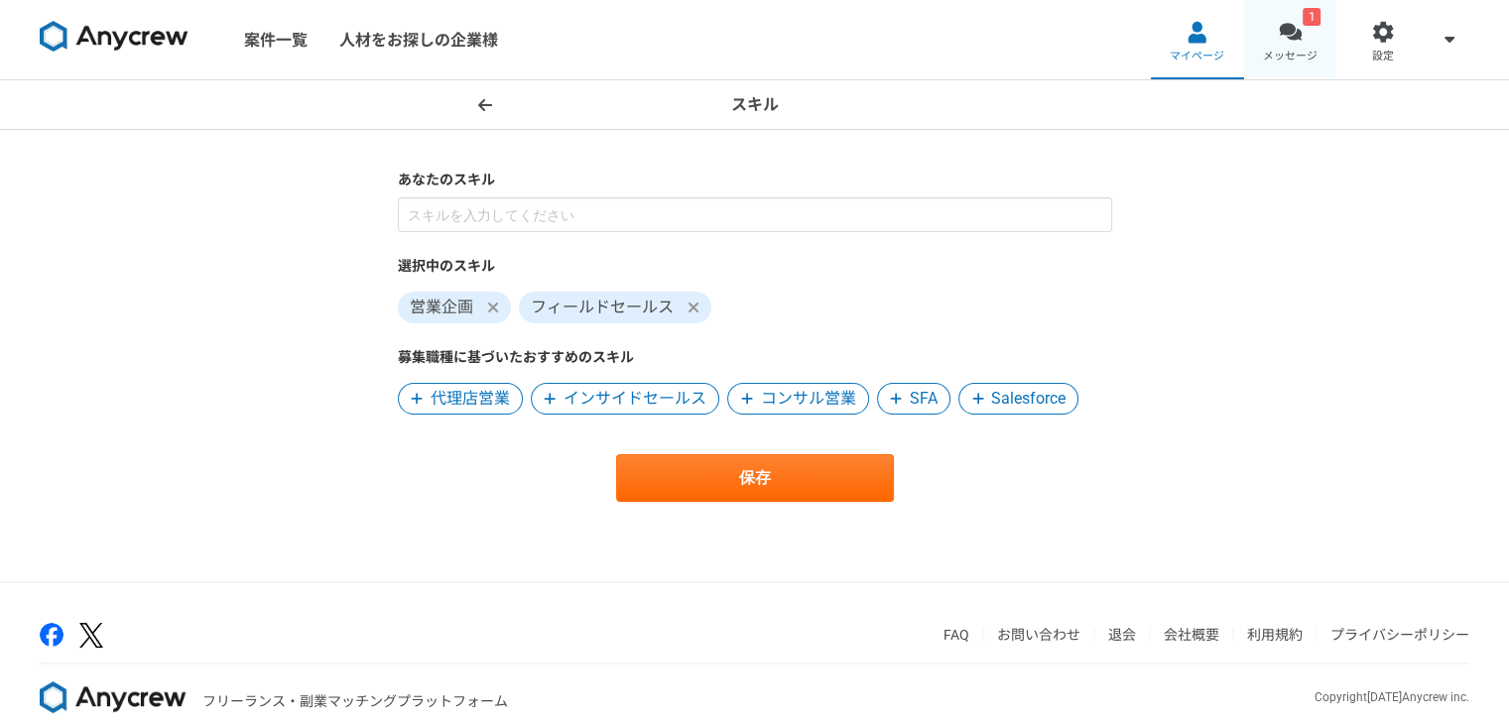
click at [1295, 52] on span "メッセージ" at bounding box center [1290, 57] width 55 height 16
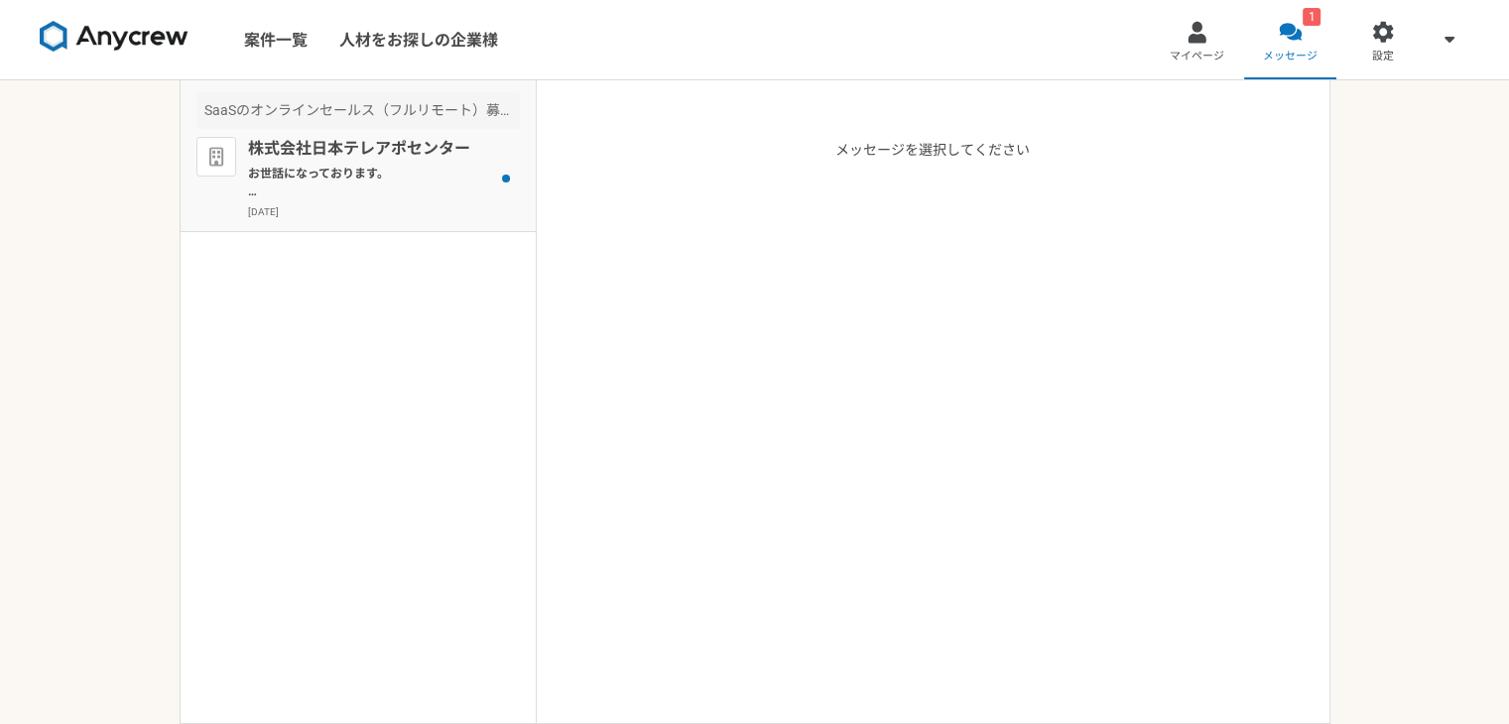
click at [341, 164] on div "株式会社日本テレアポセンター お世話になっております。 プロフィール拝見してとても魅力的なご経歴で、 ぜひ一度、弊社面談をお願いできないでしょうか？ http…" at bounding box center [384, 178] width 272 height 82
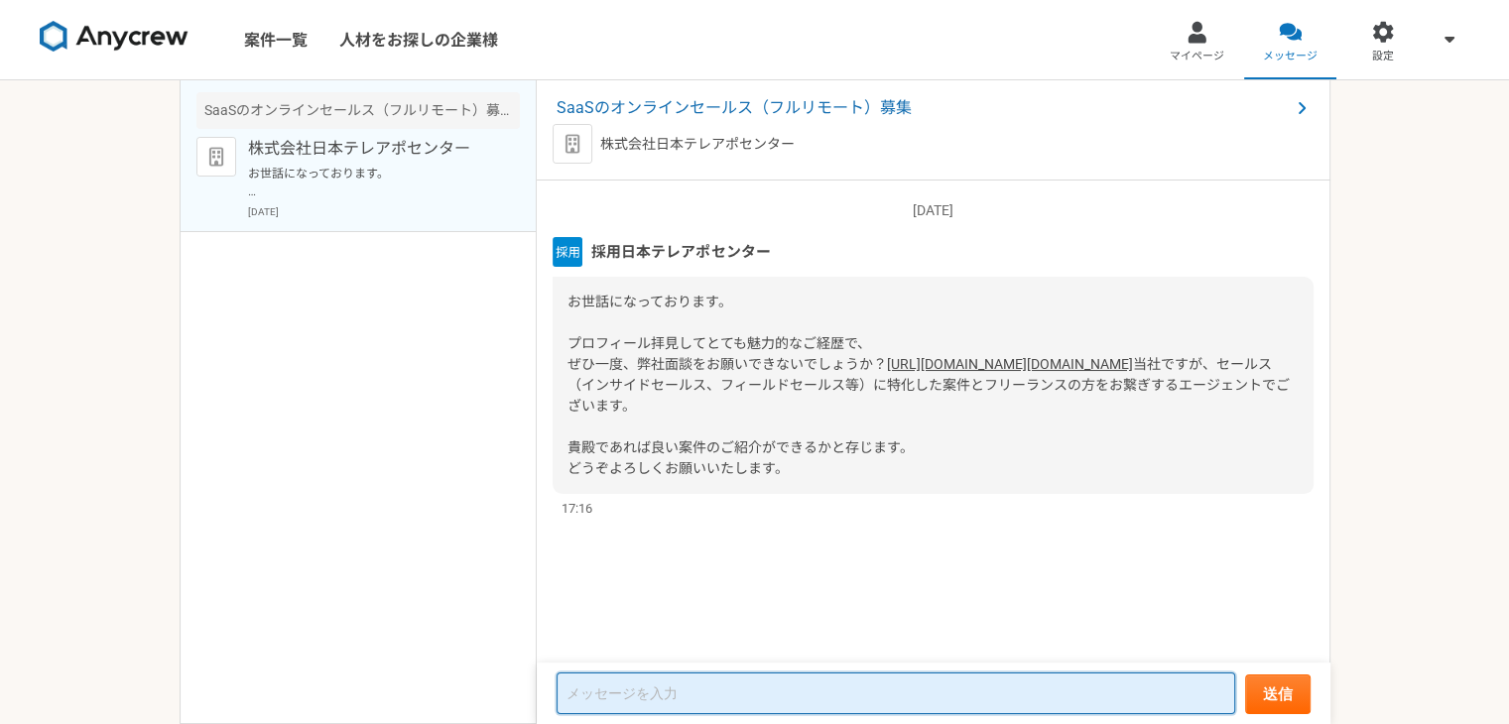
click at [611, 697] on textarea at bounding box center [896, 694] width 679 height 42
type textarea "g"
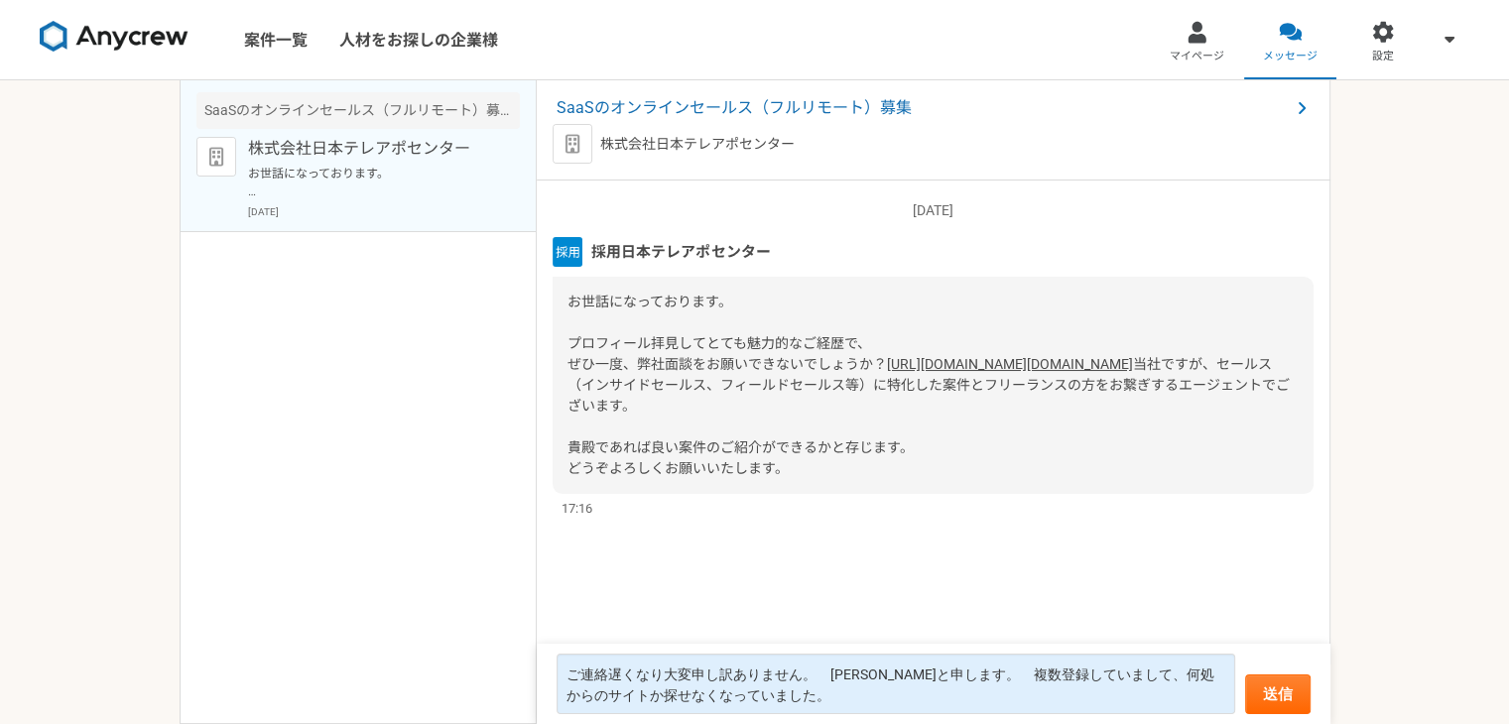
click at [887, 372] on link "https://timerex.net/s/teleapo-center.co.jp/6e8d02a7" at bounding box center [1010, 364] width 246 height 16
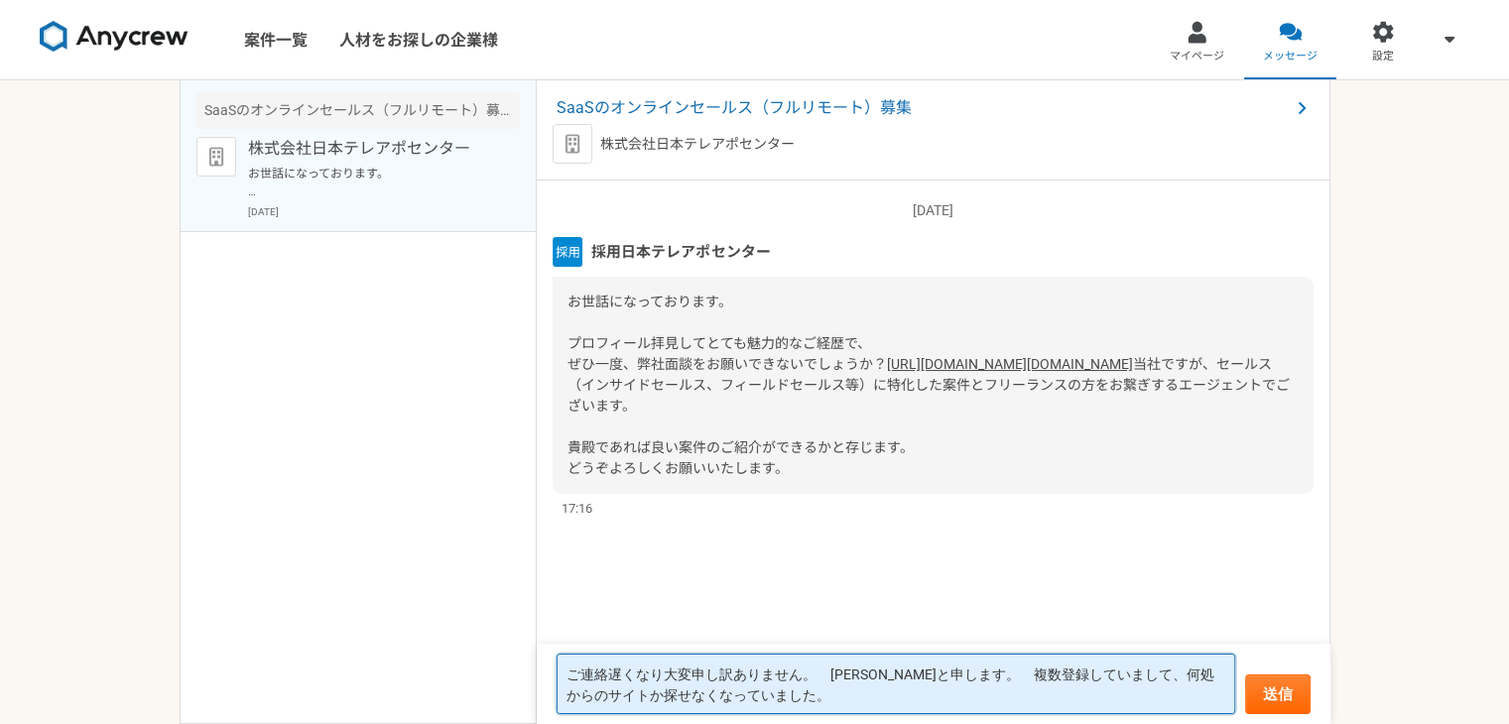
click at [774, 695] on textarea "ご連絡遅くなり大変申し訳ありません。　伊藤と申します。　複数登録していまして、何処からのサイトか探せなくなっていました。" at bounding box center [896, 684] width 679 height 61
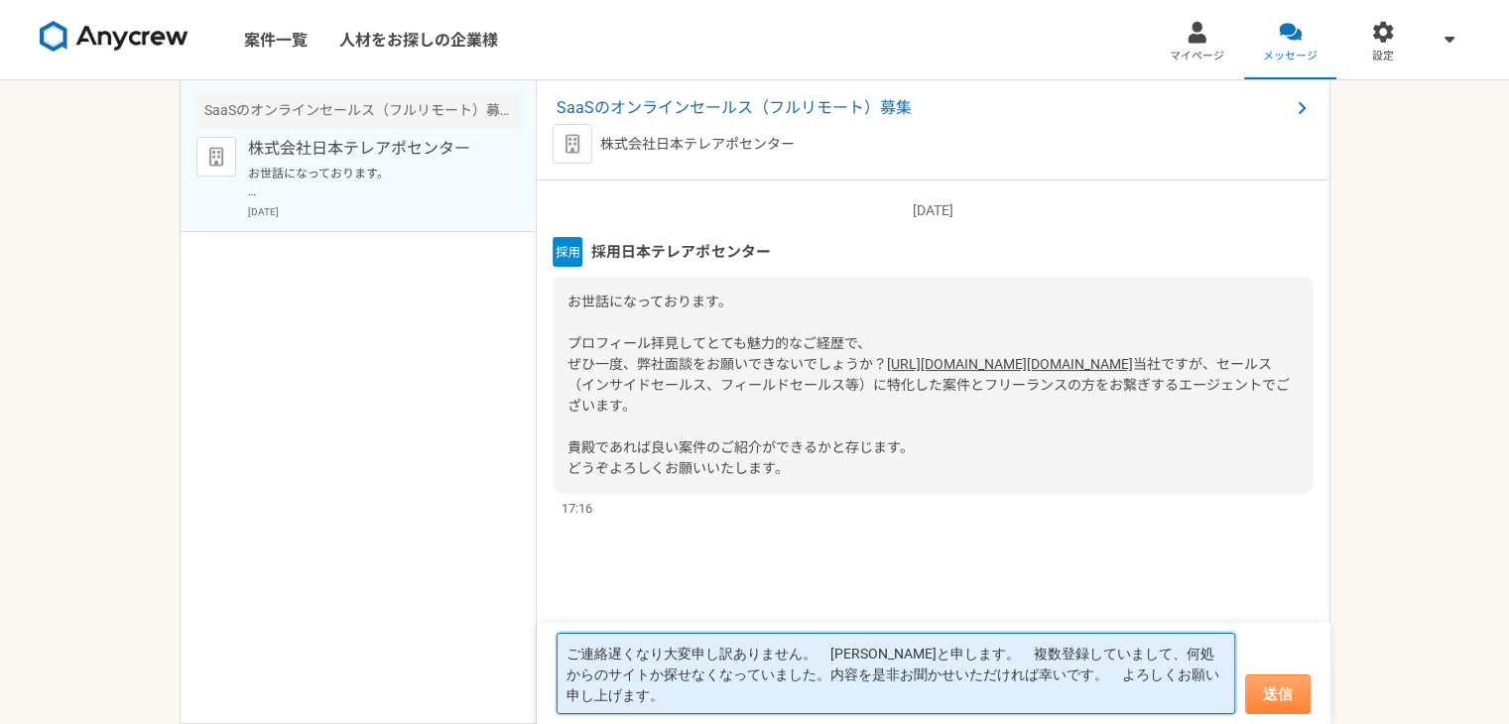
type textarea "ご連絡遅くなり大変申し訳ありません。　伊藤と申します。　複数登録していまして、何処からのサイトか探せなくなっていました。内容を是非お聞かせいただければ幸いです…"
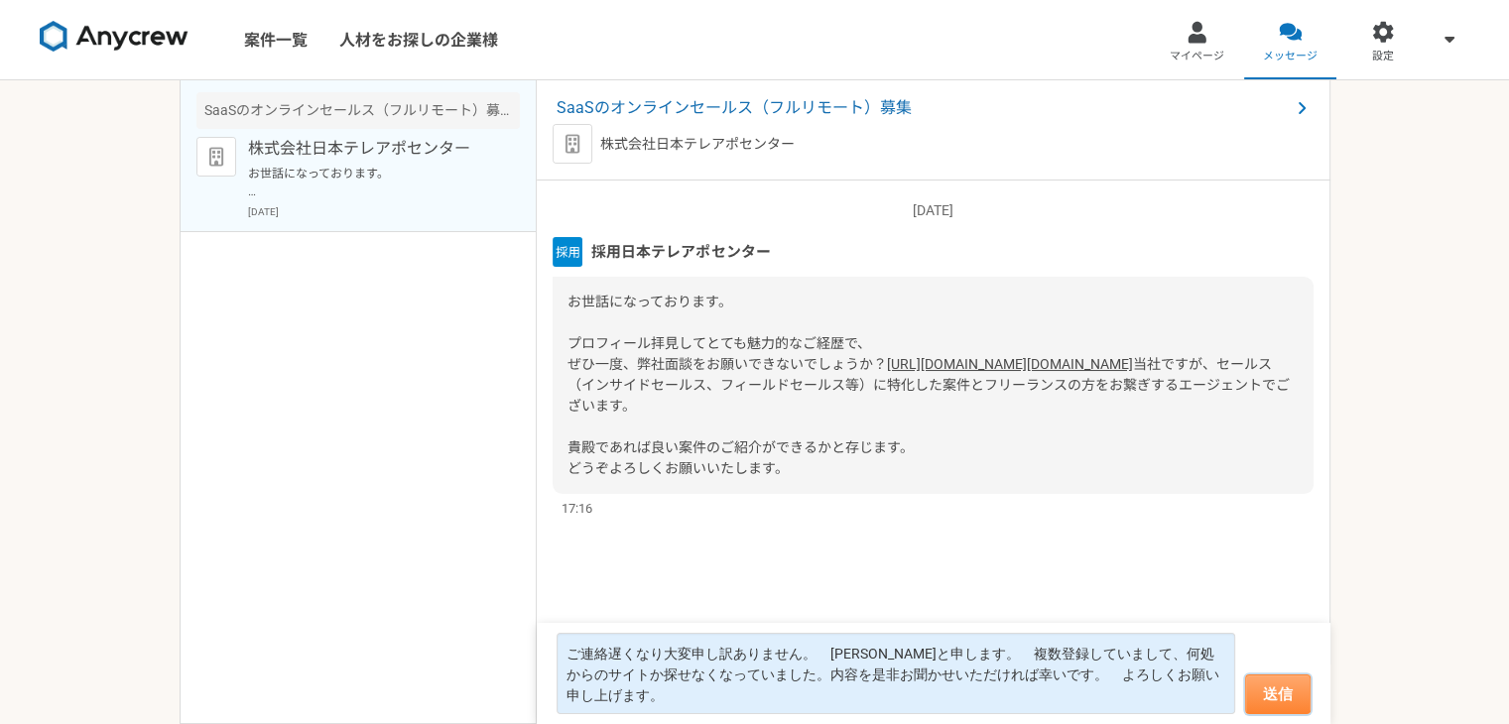
click at [1269, 699] on button "送信" at bounding box center [1277, 695] width 65 height 40
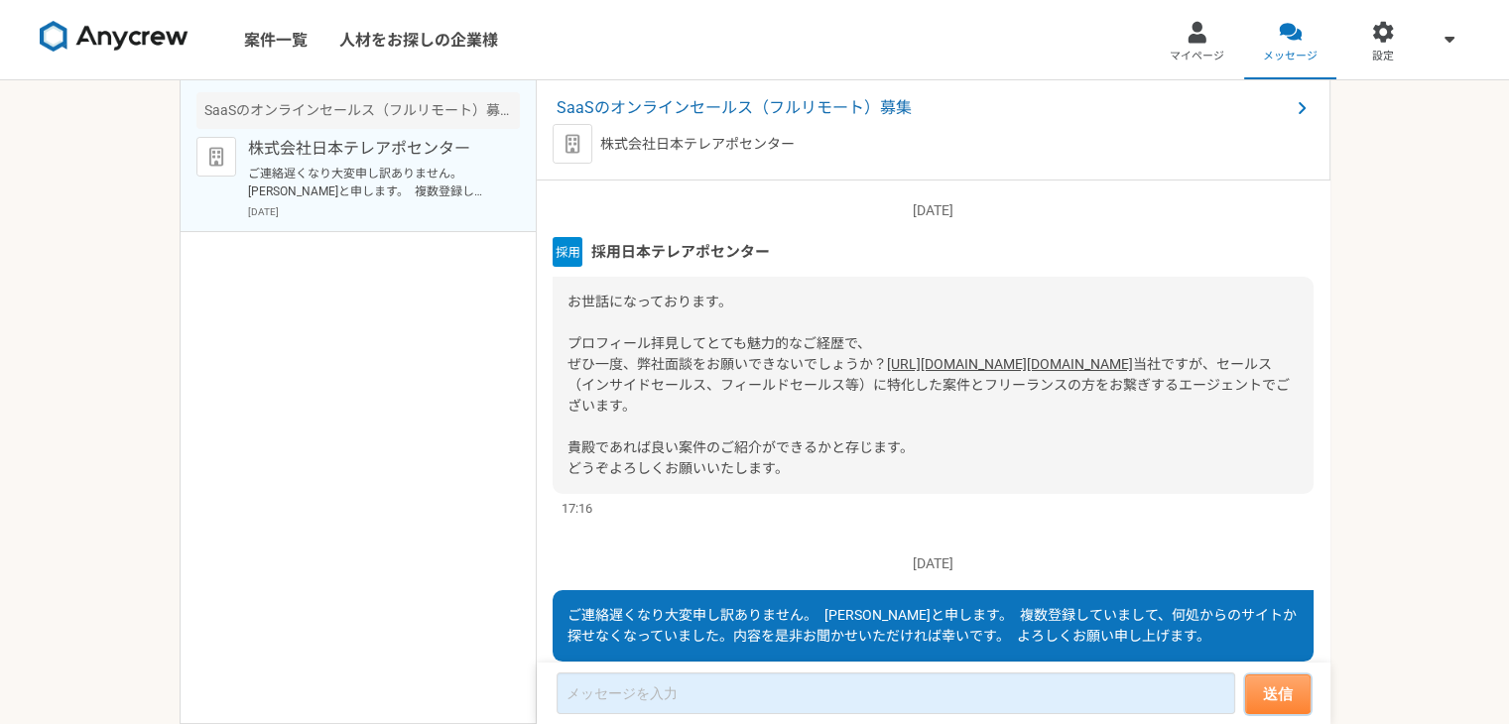
scroll to position [122, 0]
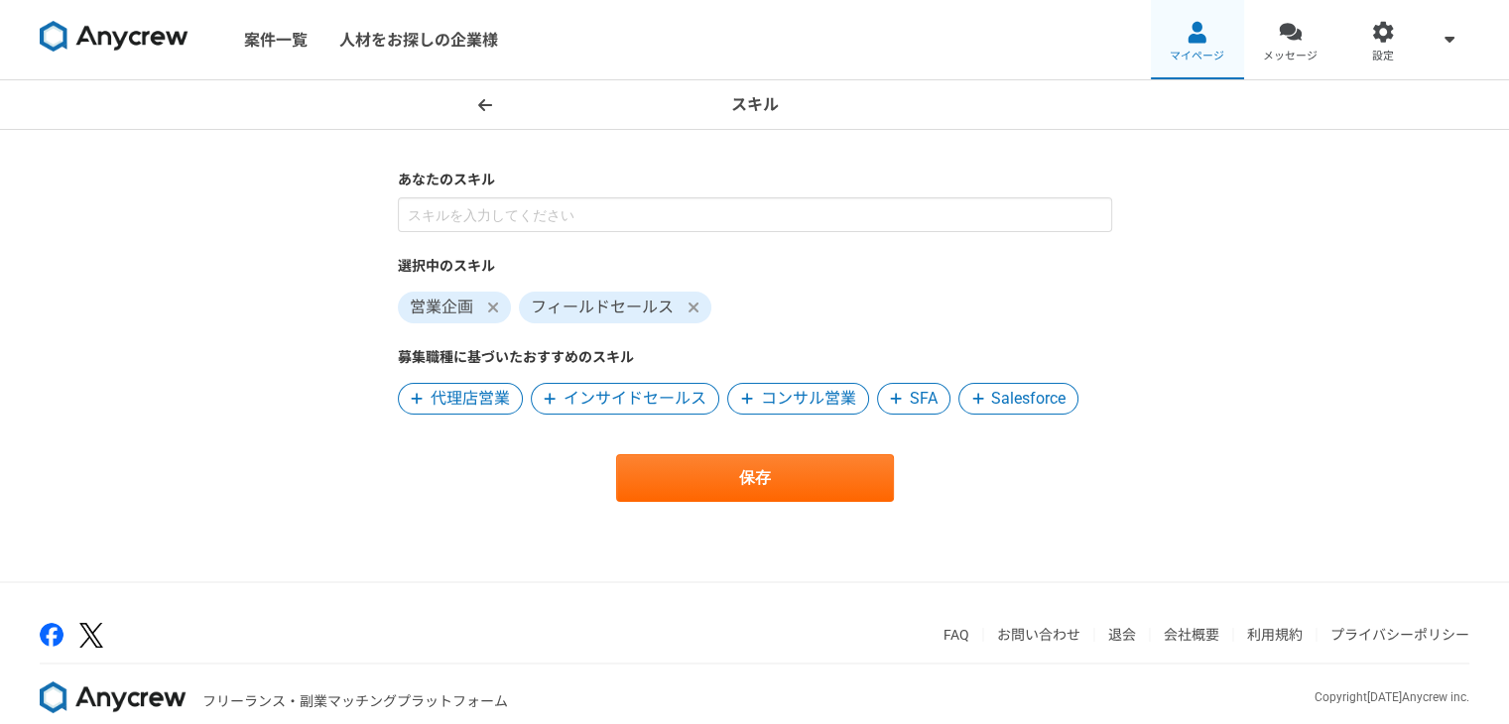
click at [1199, 33] on div at bounding box center [1197, 32] width 23 height 23
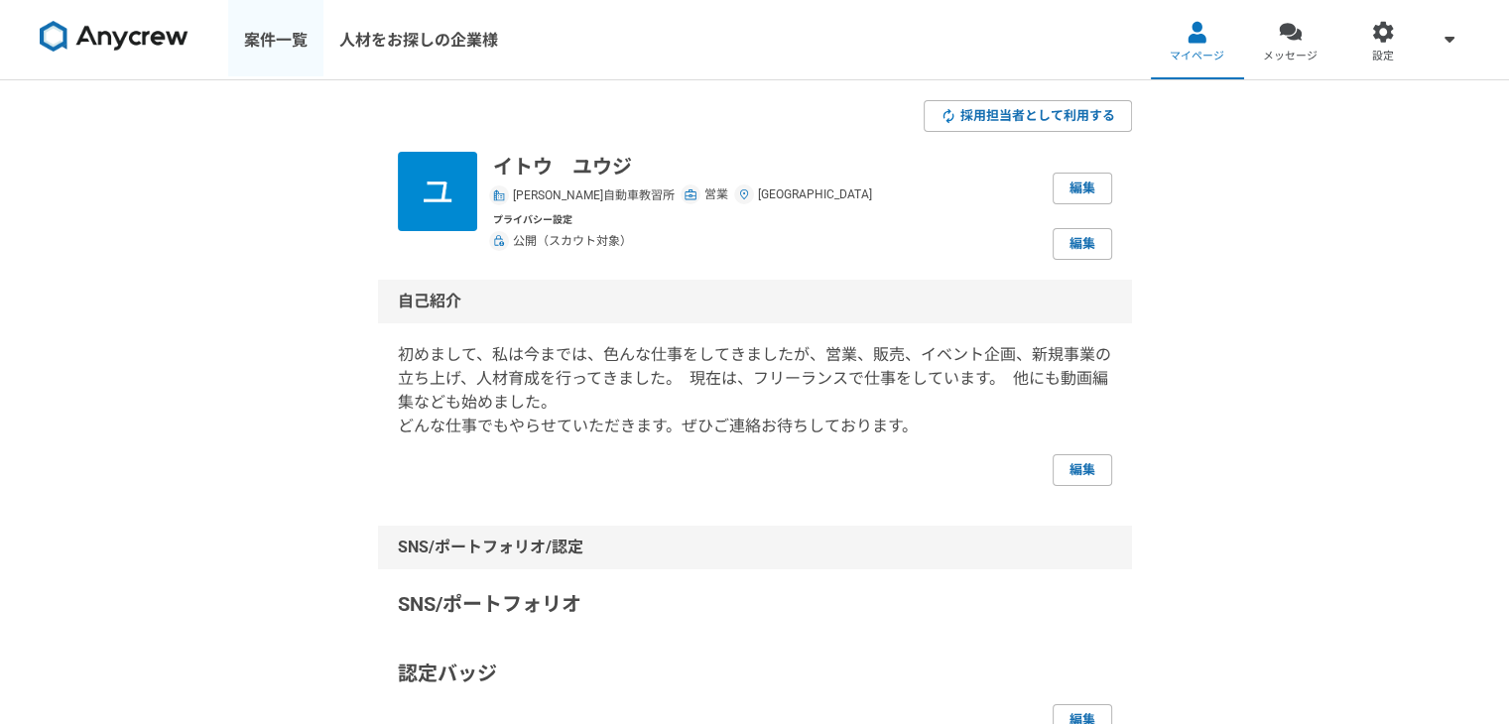
click at [272, 47] on link "案件一覧" at bounding box center [275, 39] width 95 height 79
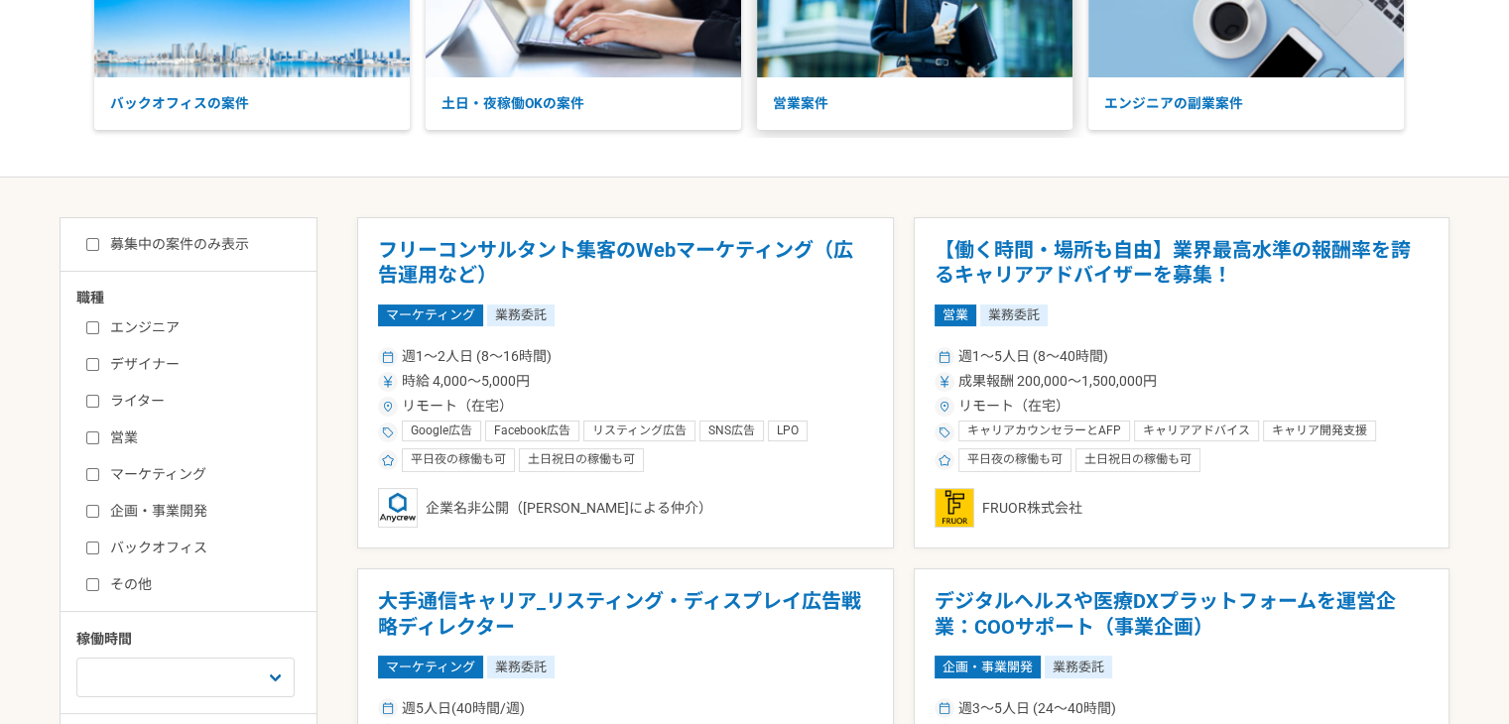
scroll to position [238, 0]
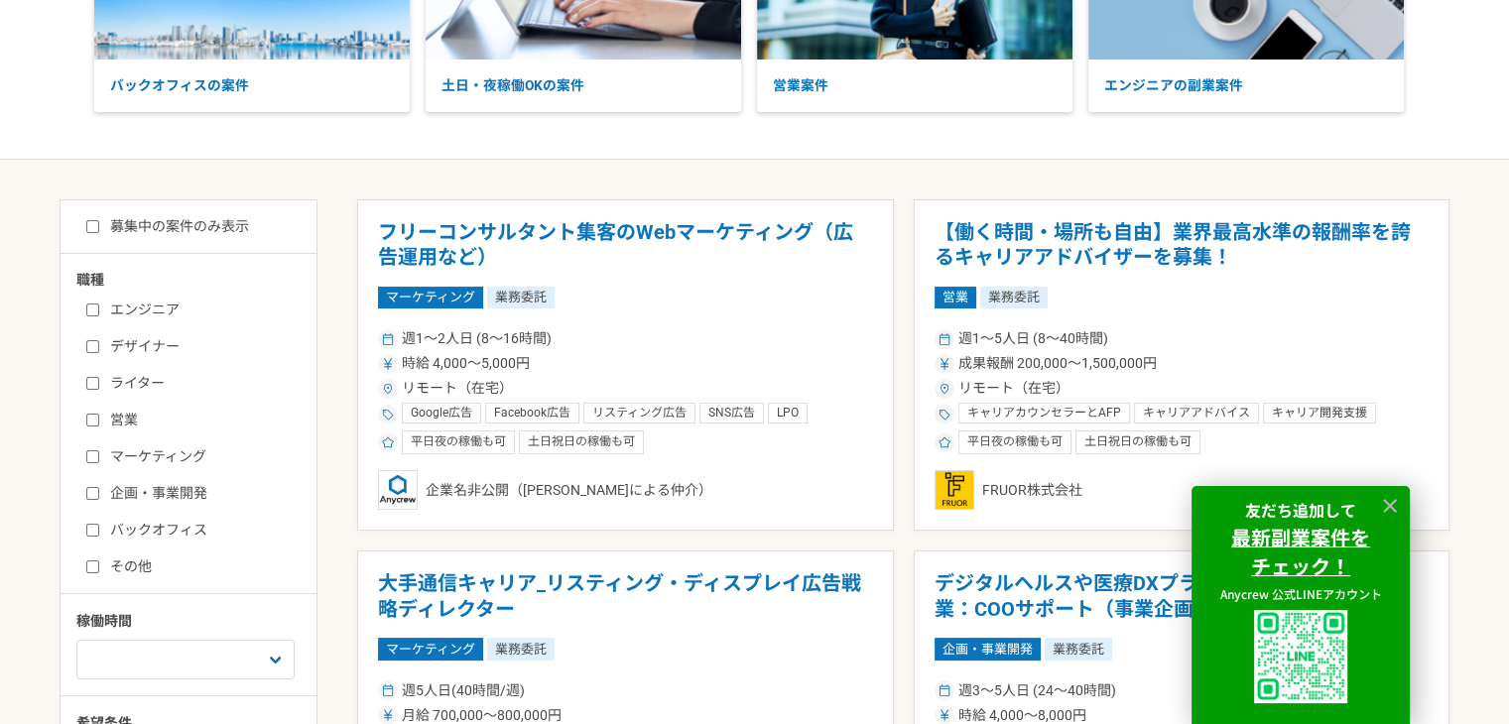
click at [92, 419] on input "営業" at bounding box center [92, 420] width 13 height 13
checkbox input "true"
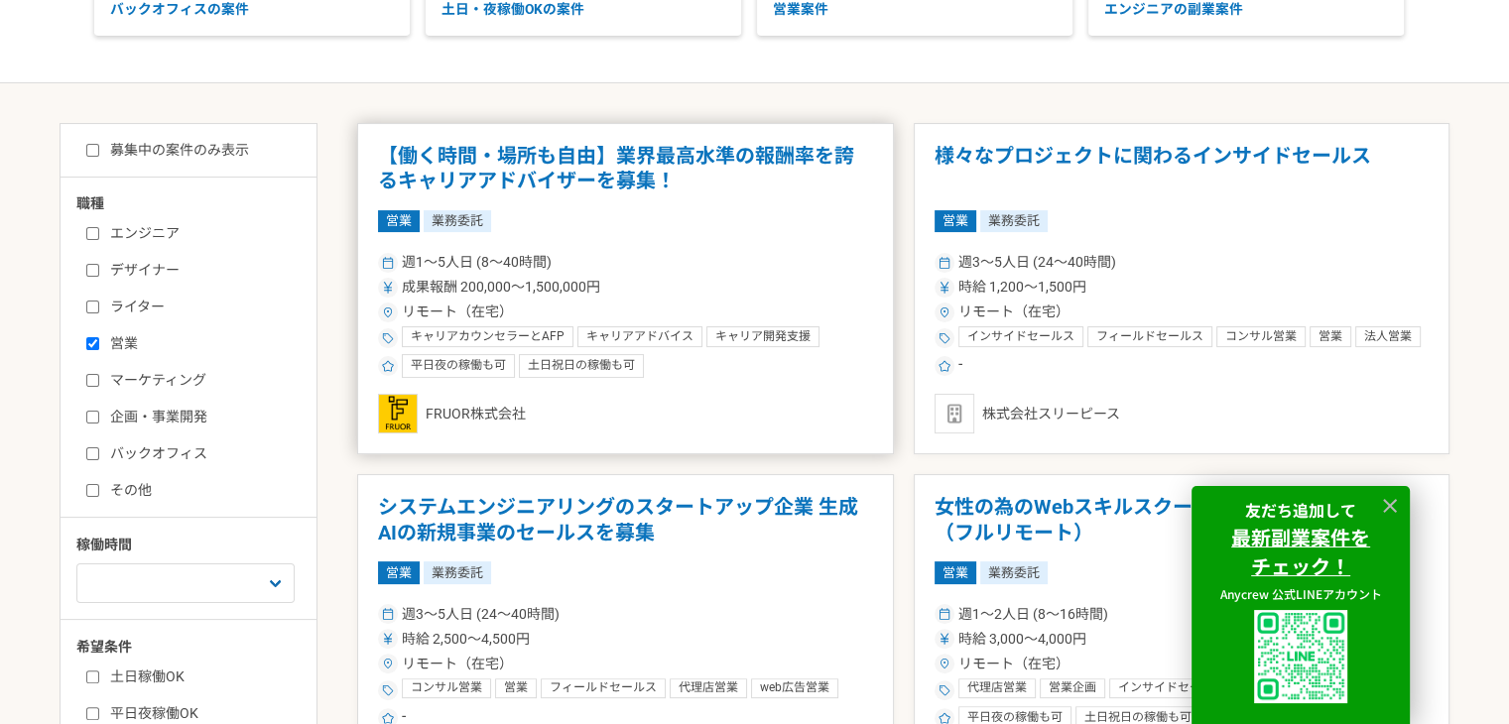
scroll to position [318, 0]
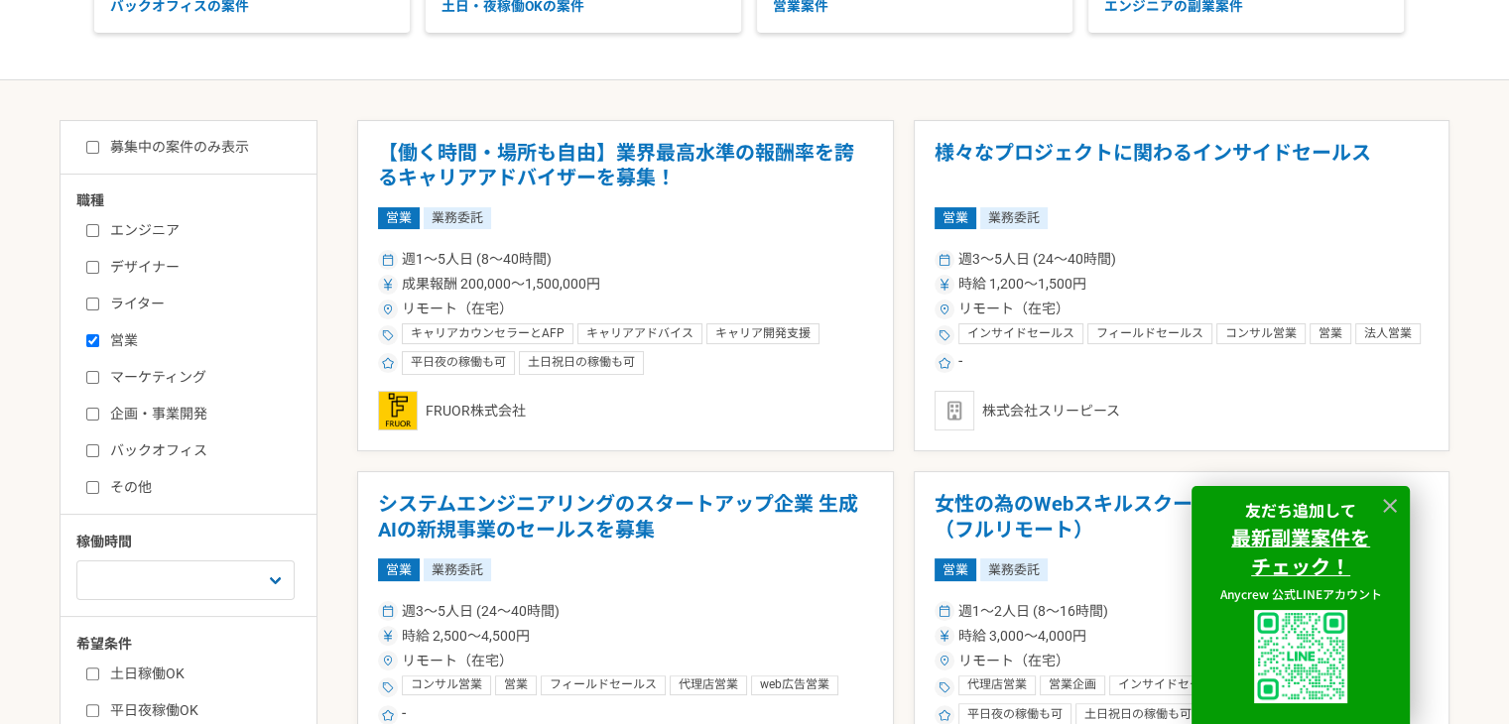
click at [95, 148] on input "募集中の案件のみ表示" at bounding box center [92, 147] width 13 height 13
checkbox input "true"
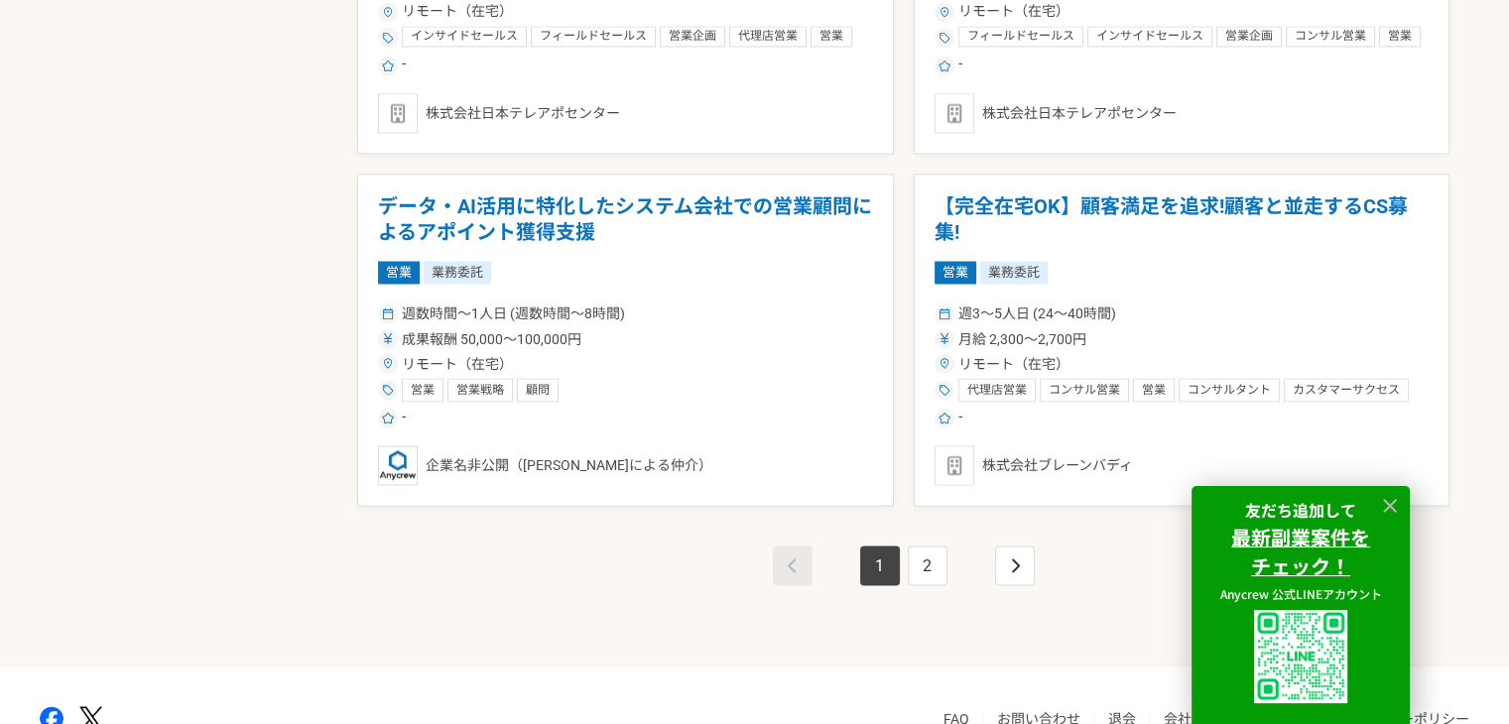
scroll to position [3532, 0]
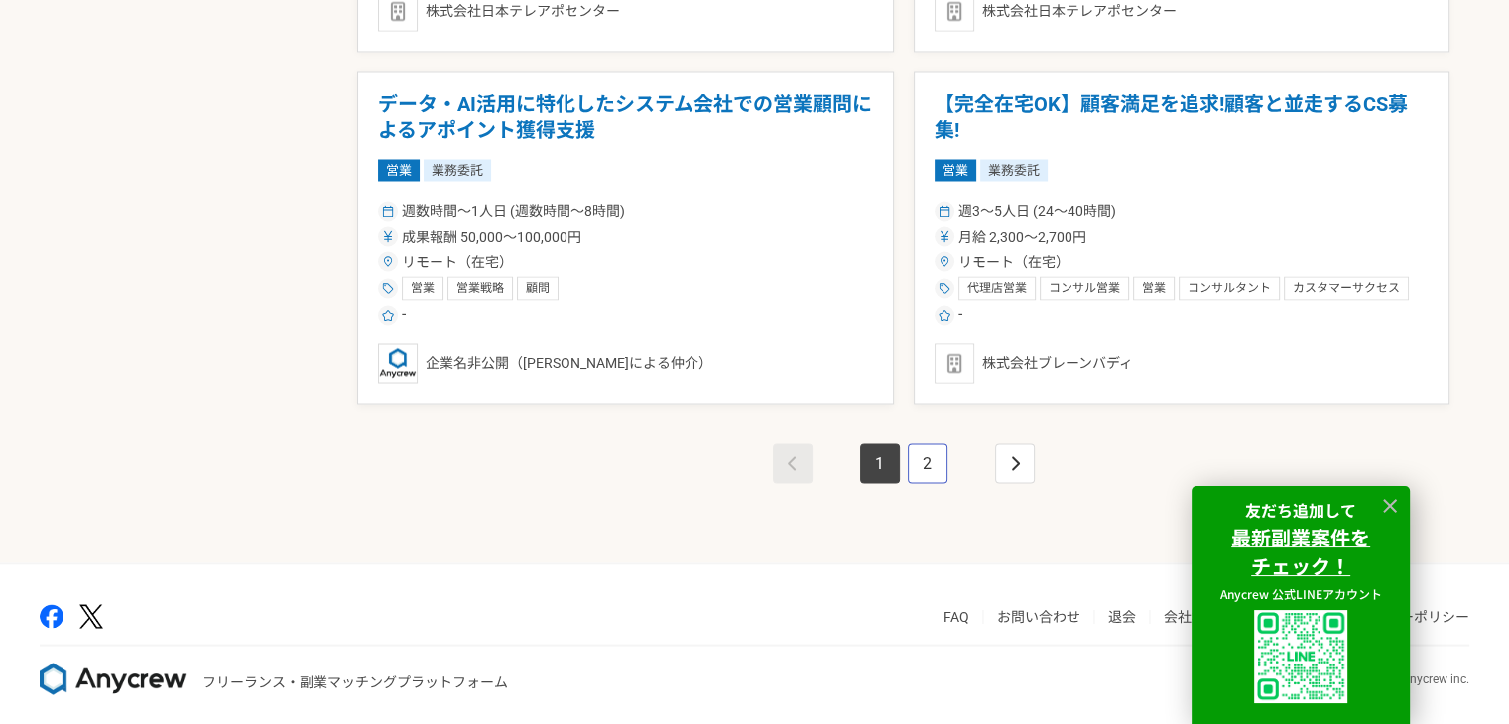
click at [935, 450] on link "2" at bounding box center [928, 464] width 40 height 40
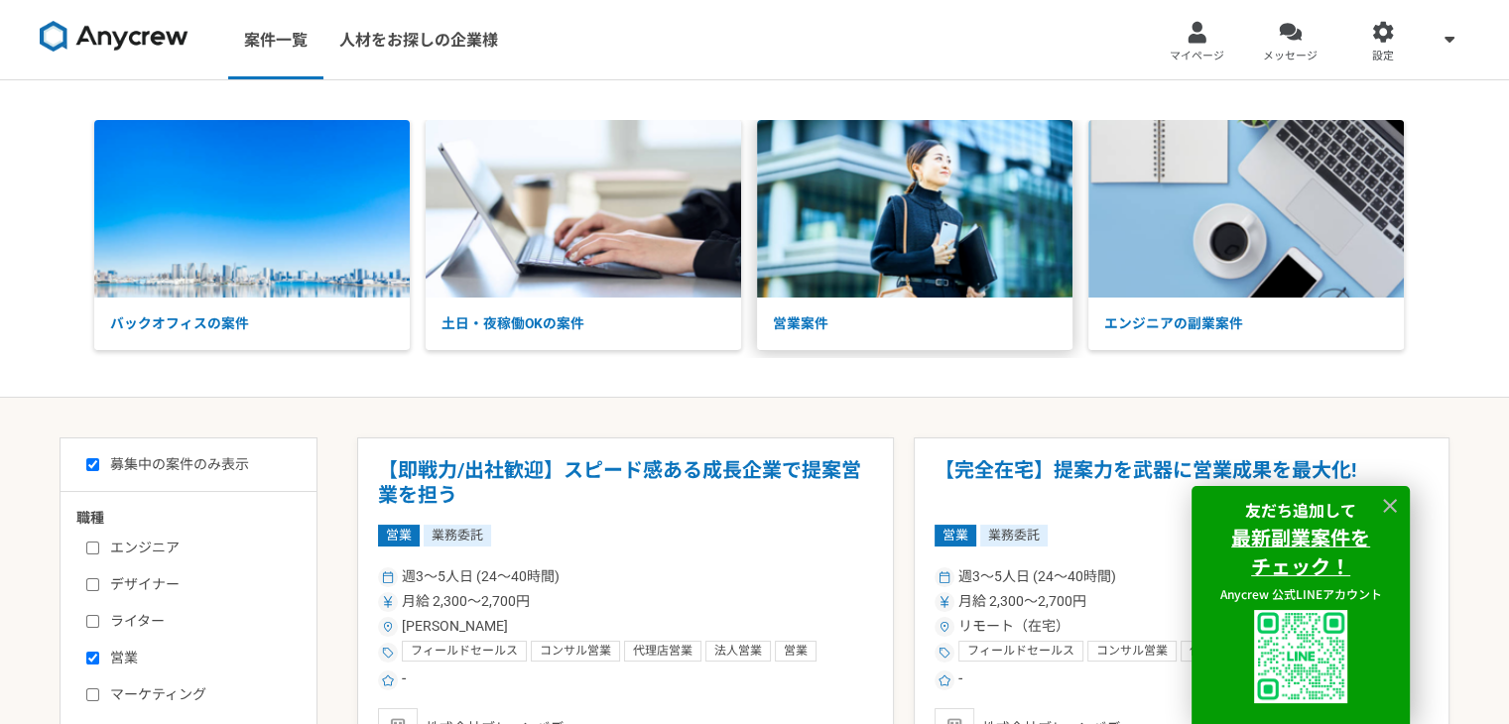
click at [875, 322] on p "営業案件" at bounding box center [915, 324] width 316 height 53
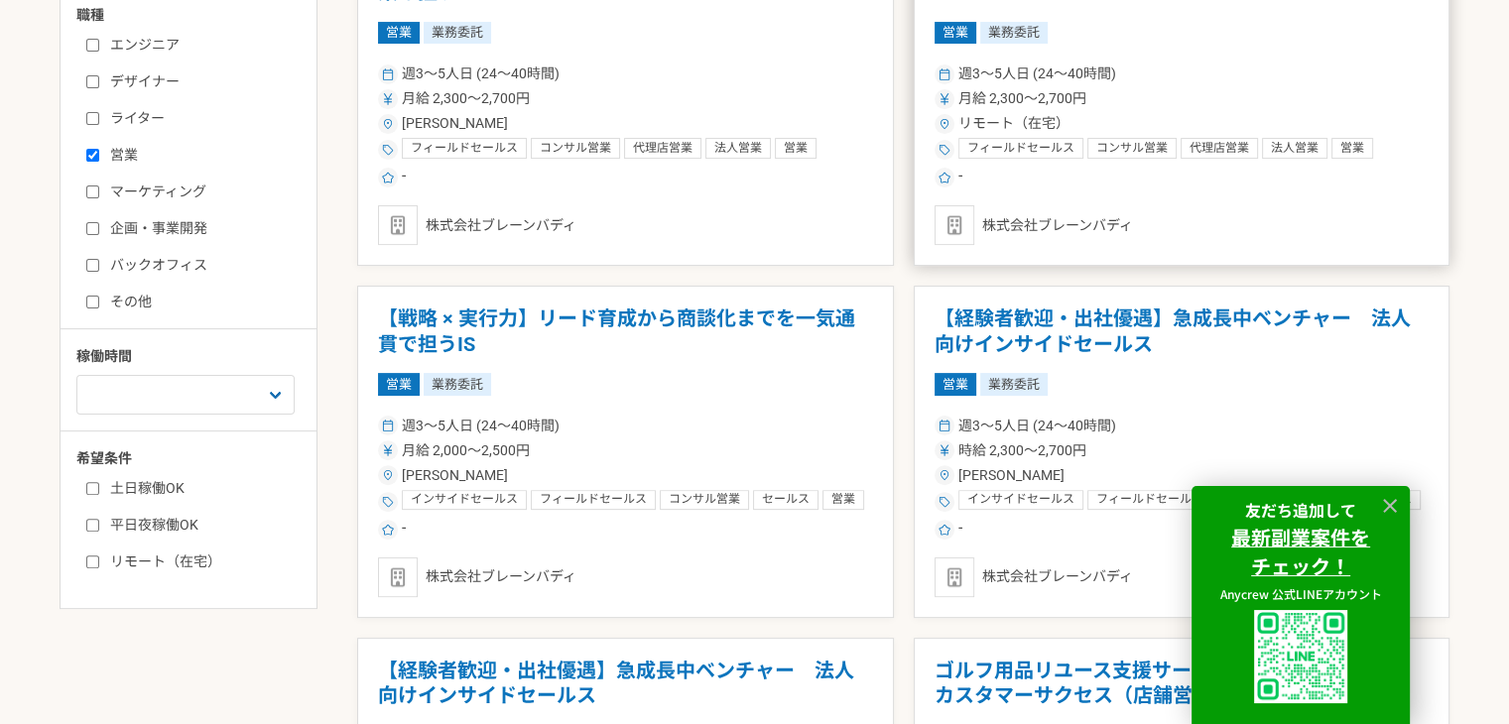
scroll to position [675, 0]
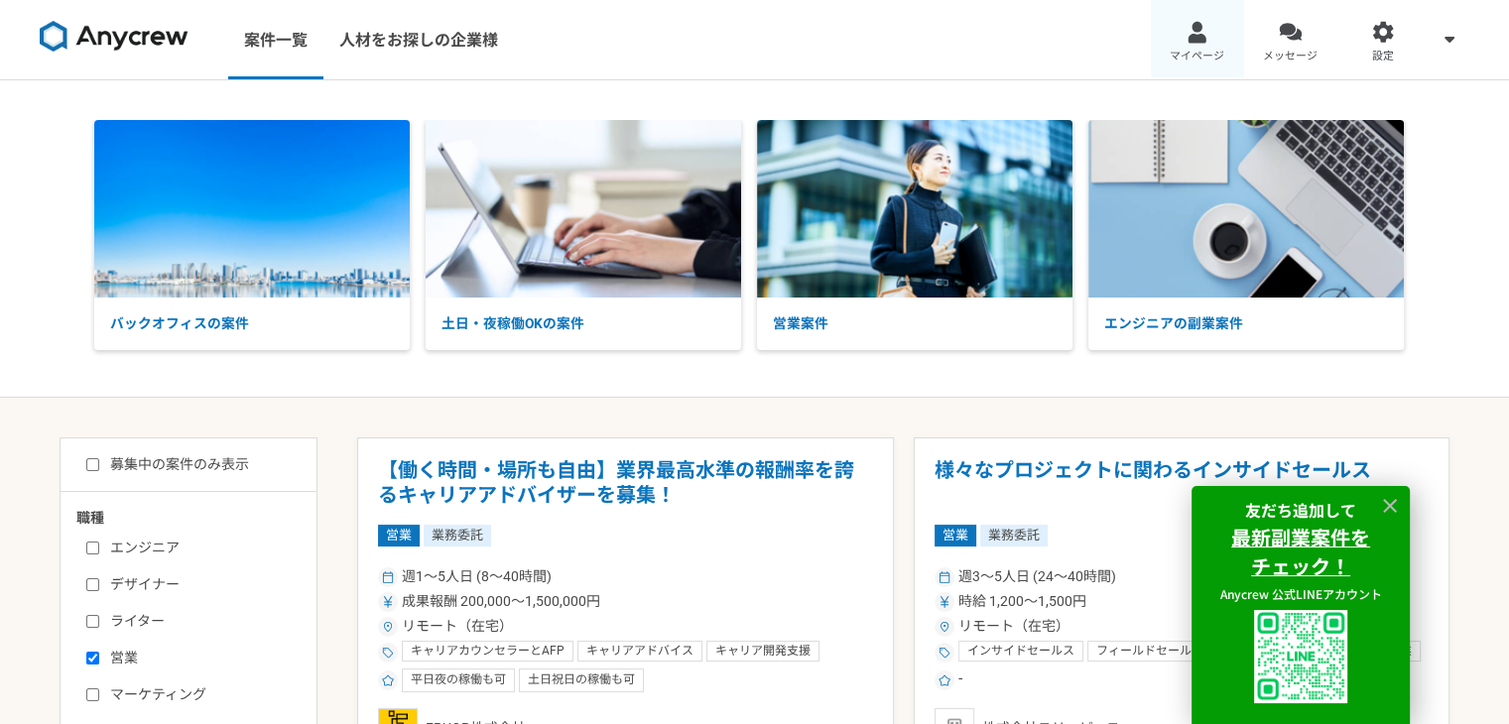
click at [1203, 41] on div at bounding box center [1197, 32] width 23 height 23
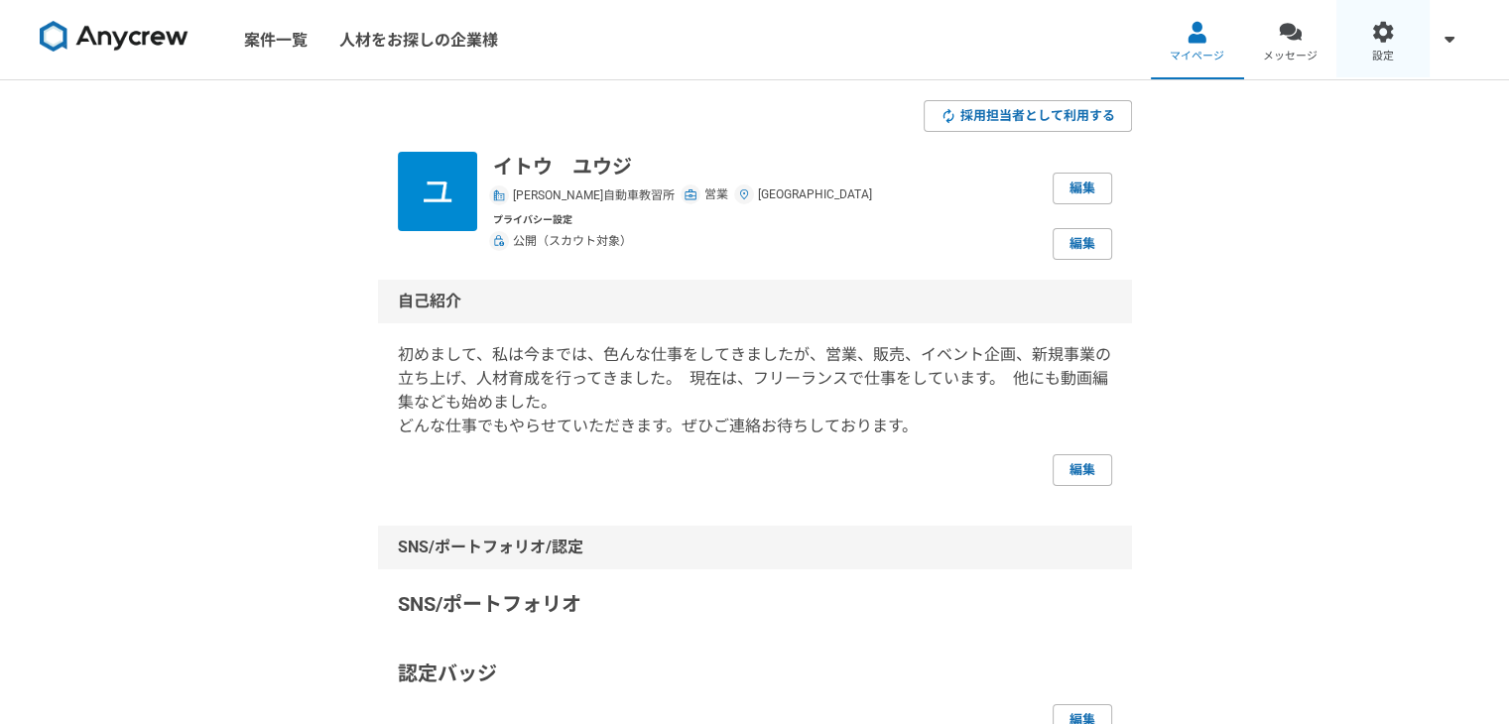
click at [1381, 37] on div at bounding box center [1383, 32] width 23 height 23
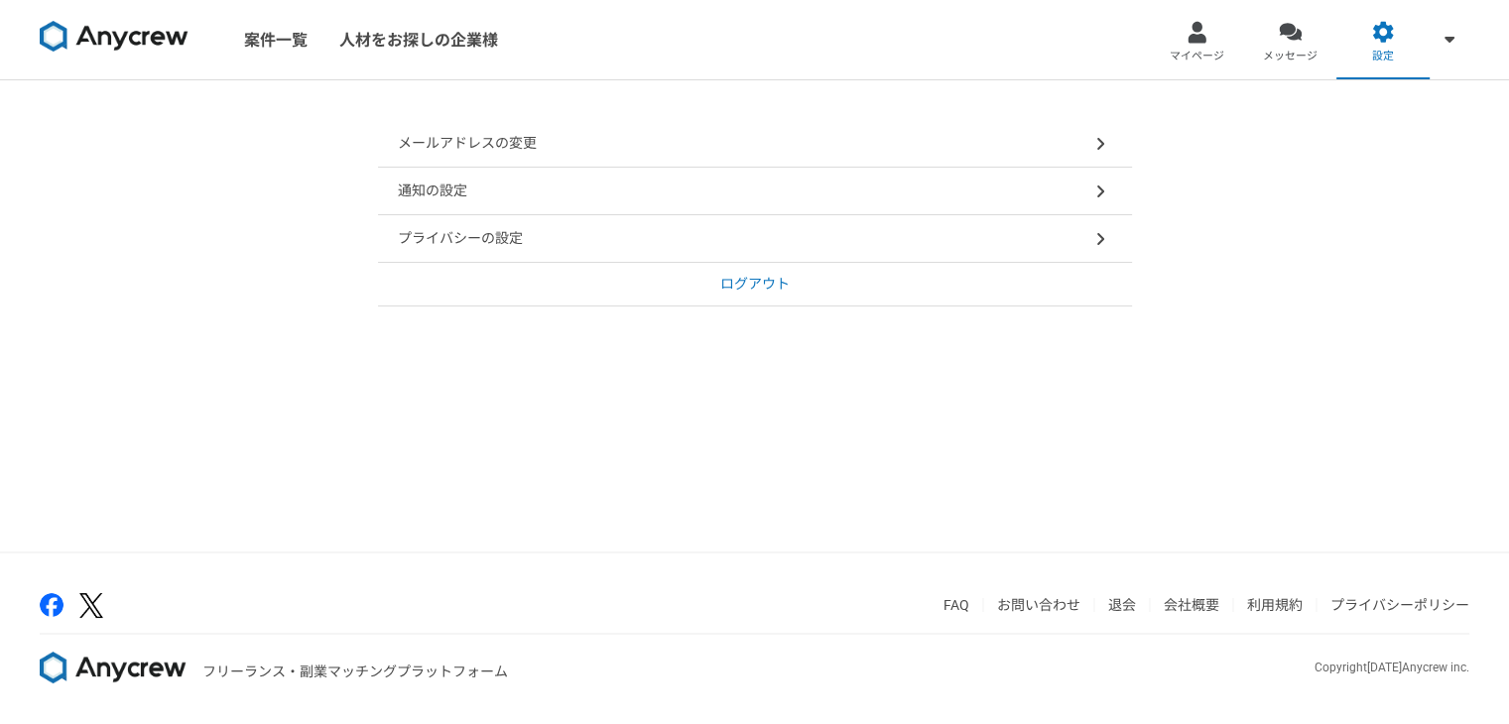
click at [662, 243] on div "プライバシーの設定" at bounding box center [755, 239] width 754 height 48
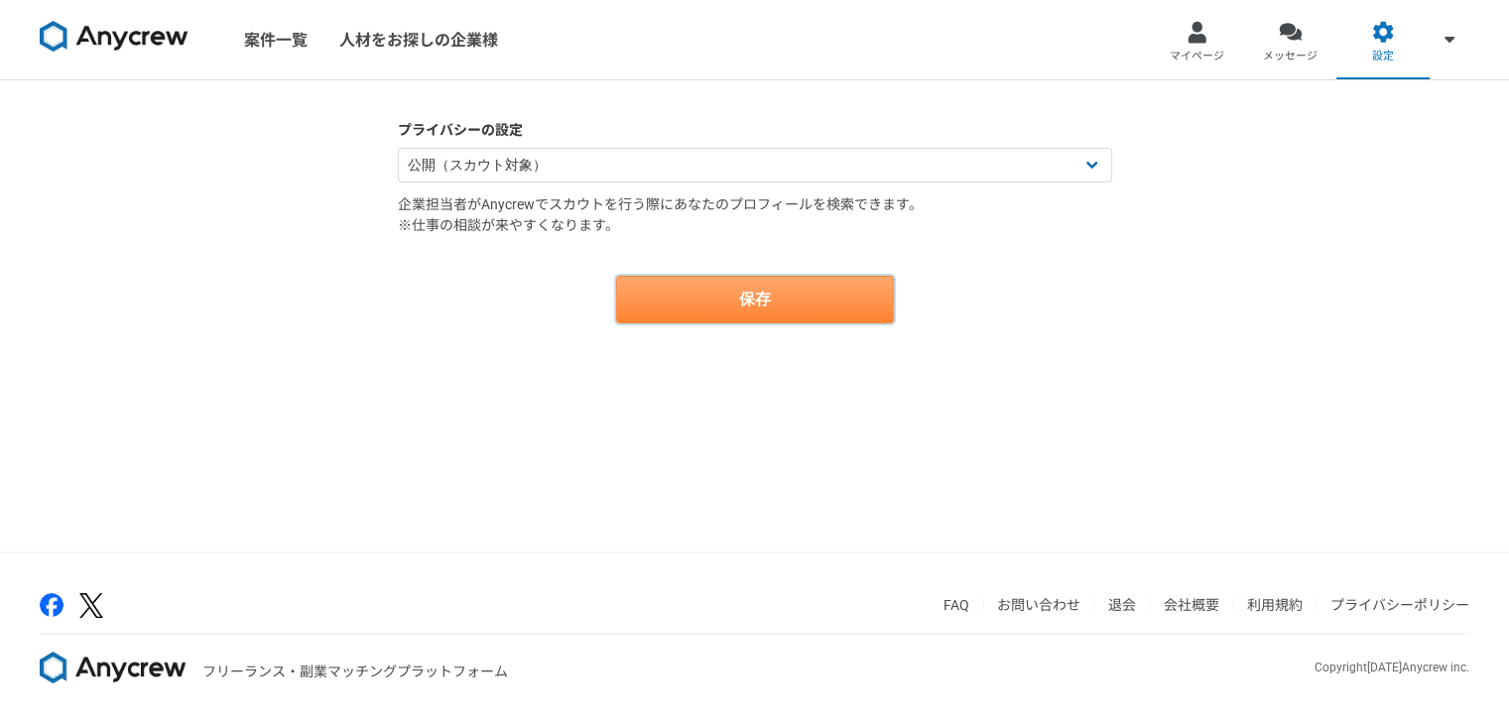
click at [697, 296] on button "保存" at bounding box center [755, 300] width 278 height 48
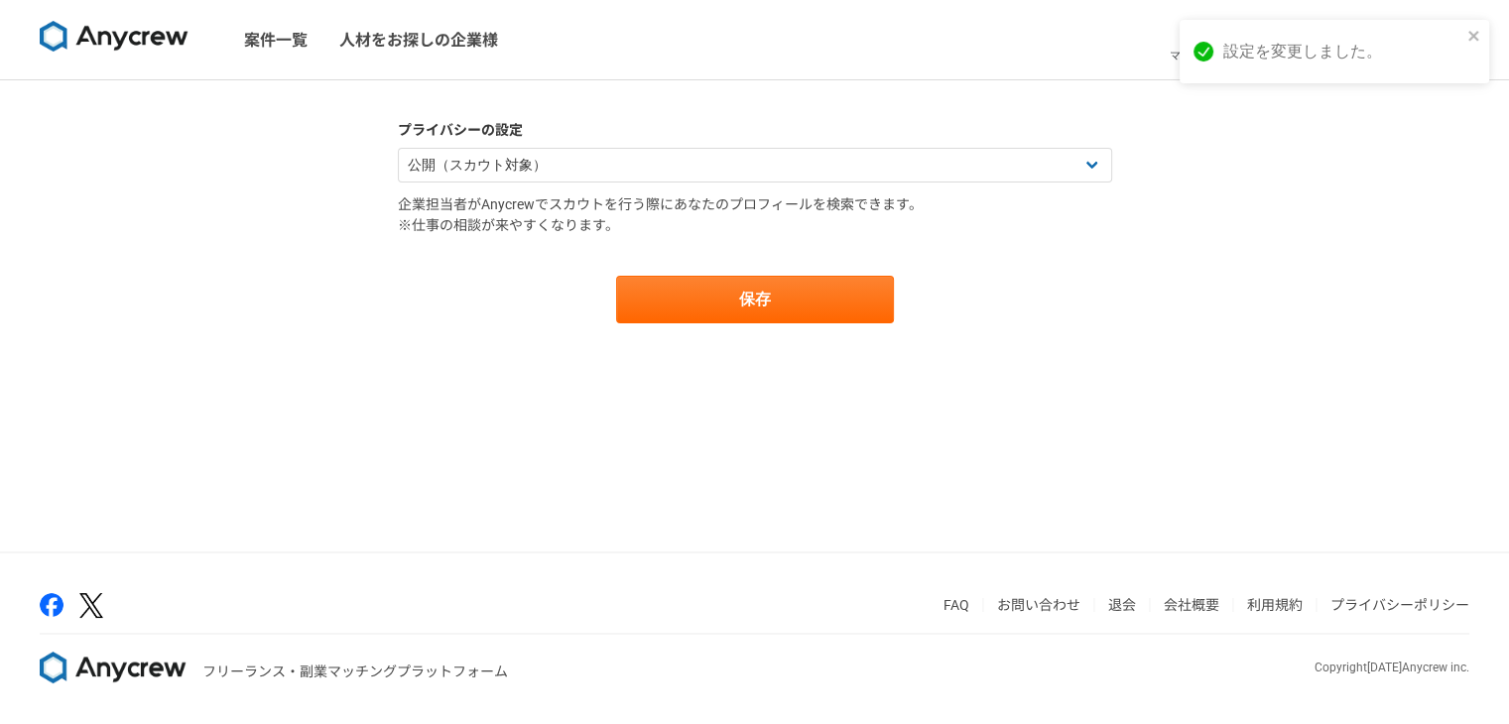
click at [1177, 93] on div "設定を変更しました。" at bounding box center [1335, 59] width 318 height 87
click at [1480, 28] on icon "close" at bounding box center [1475, 36] width 14 height 16
click at [1383, 43] on div at bounding box center [1383, 32] width 23 height 23
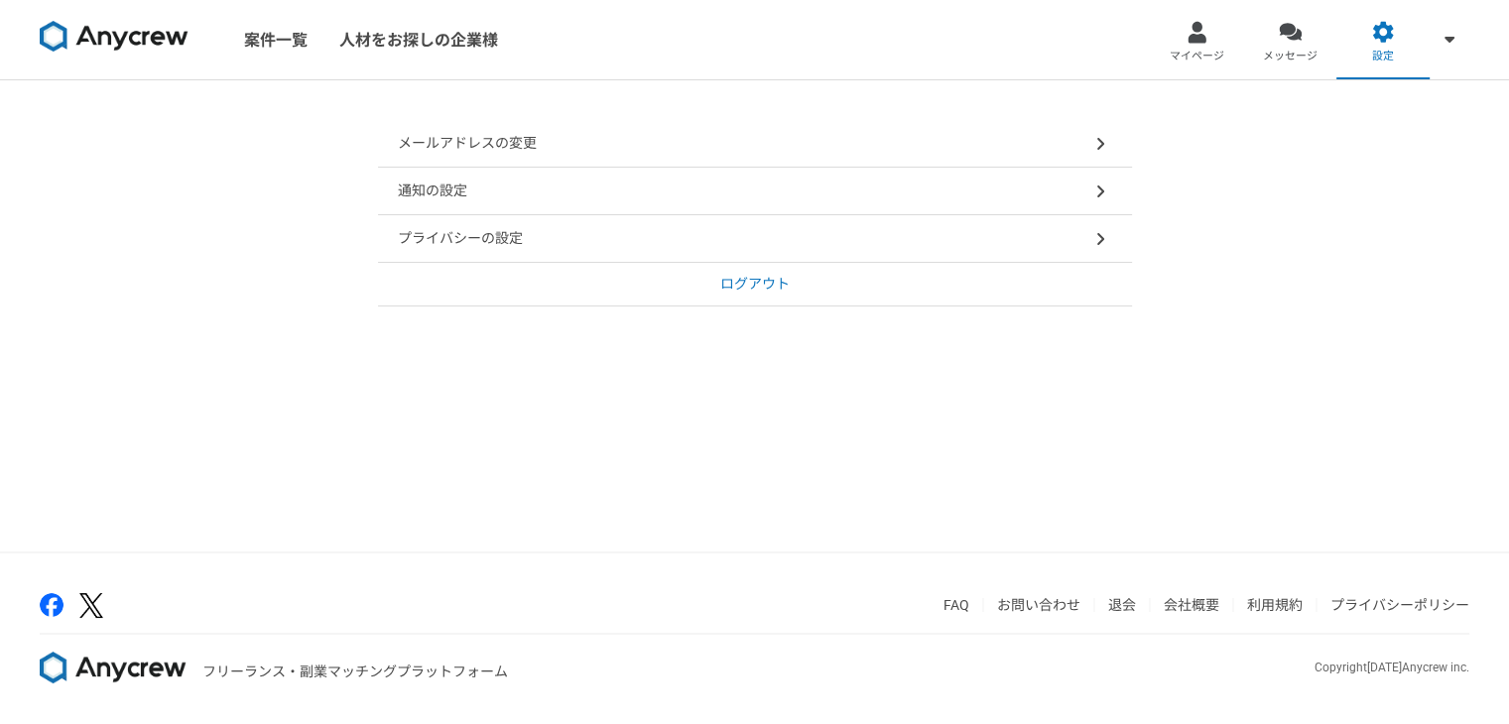
click at [1100, 192] on icon at bounding box center [1099, 191] width 7 height 12
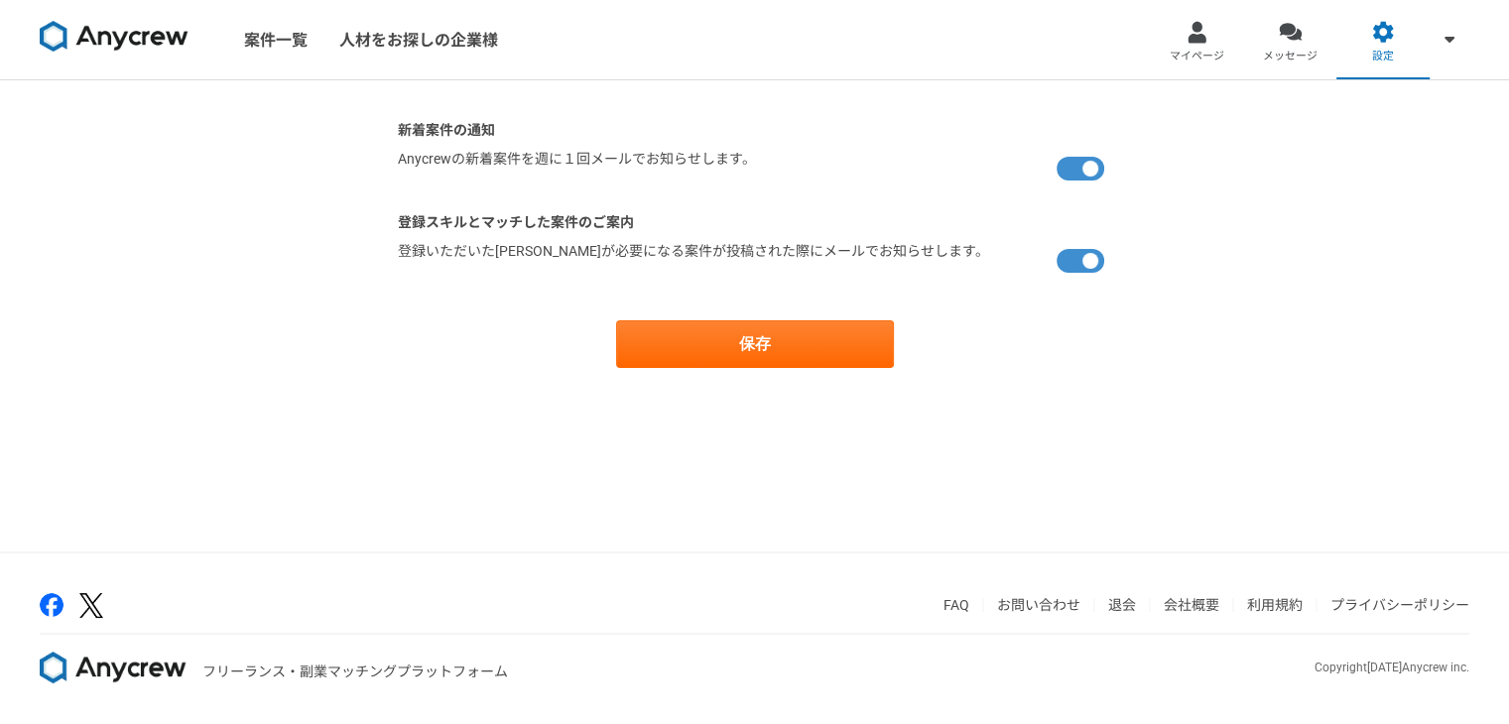
click at [1195, 115] on div "新着案件の通知 [PERSON_NAME]の新着案件を週に１回メールでお知らせします。 登録スキルとマッチした案件のご案内 登録いただいた[PERSON_NA…" at bounding box center [754, 315] width 1509 height 471
click at [1388, 27] on div at bounding box center [1383, 32] width 23 height 23
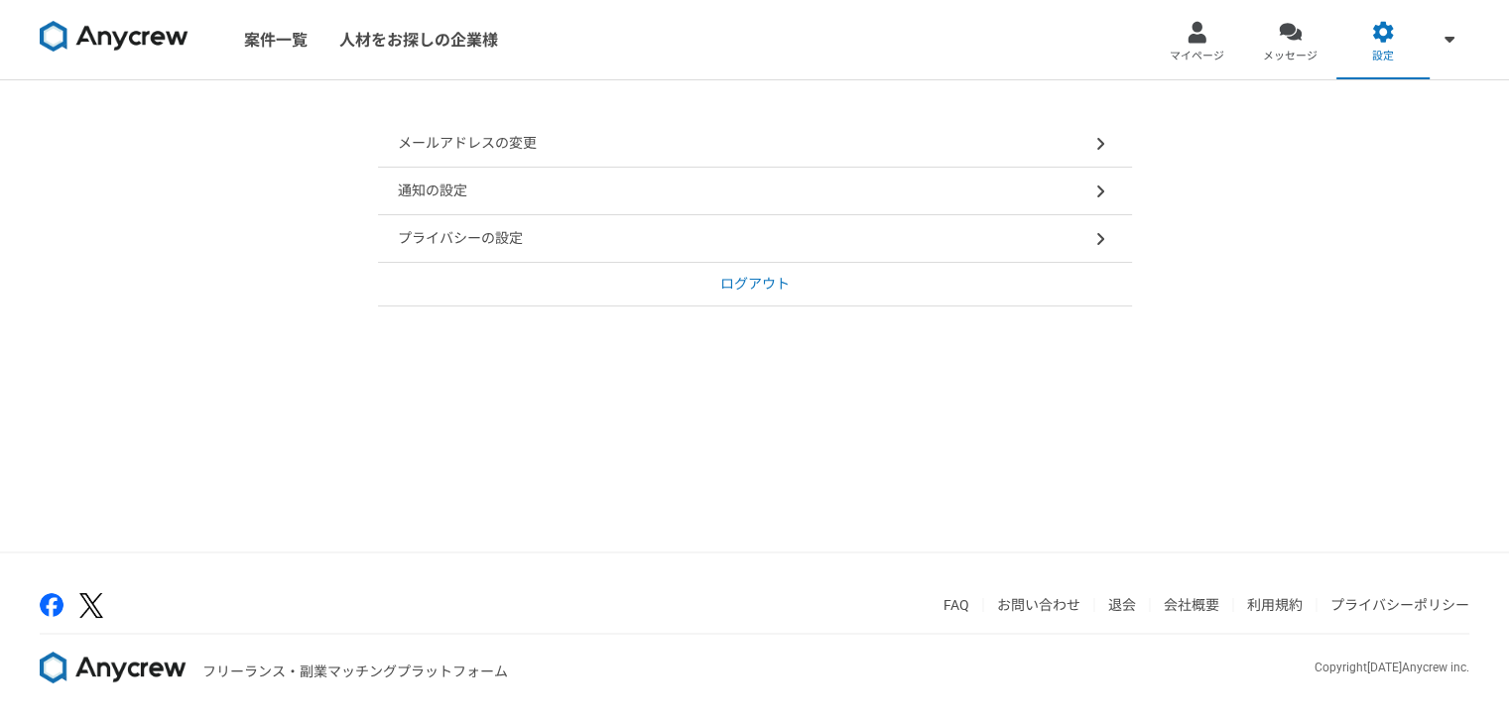
click at [1084, 144] on div "メールアドレスの変更" at bounding box center [755, 144] width 754 height 48
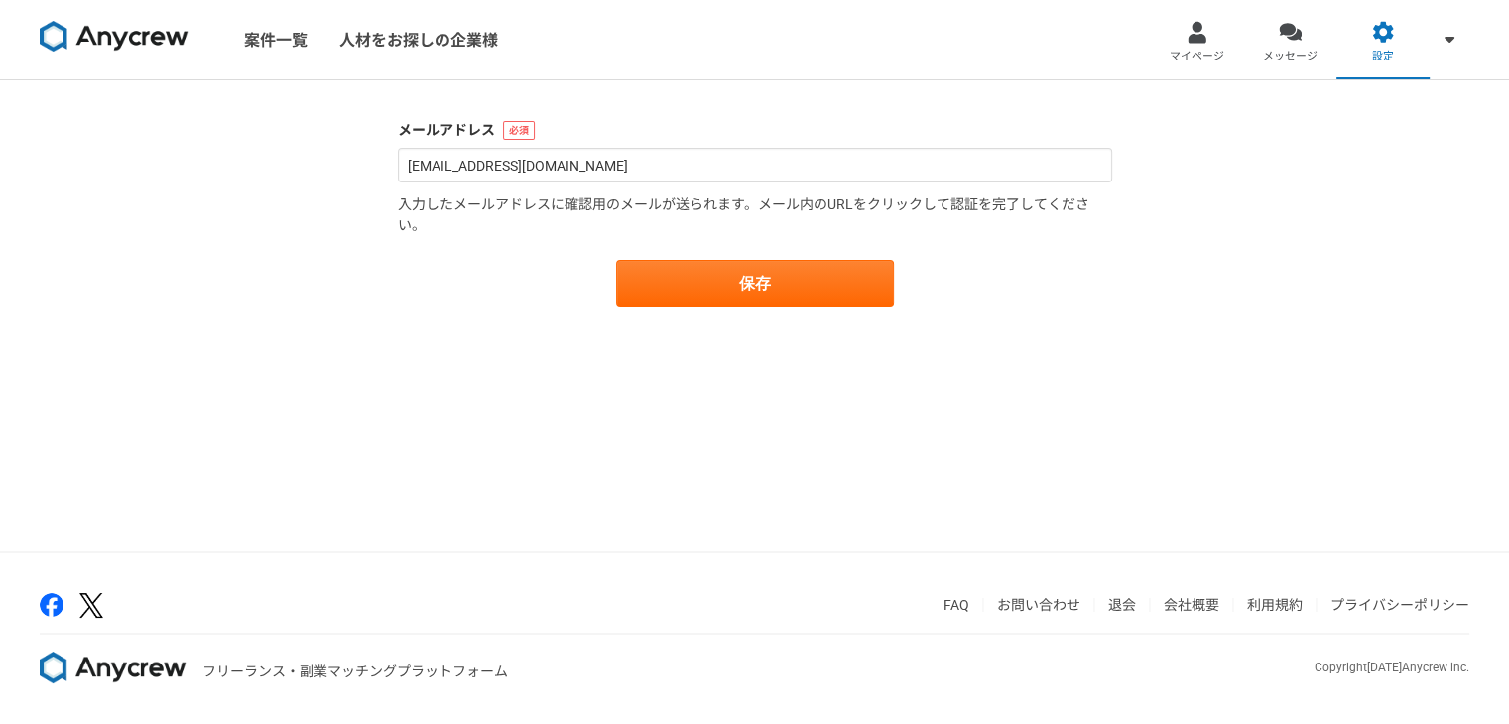
click at [152, 42] on img at bounding box center [114, 37] width 149 height 32
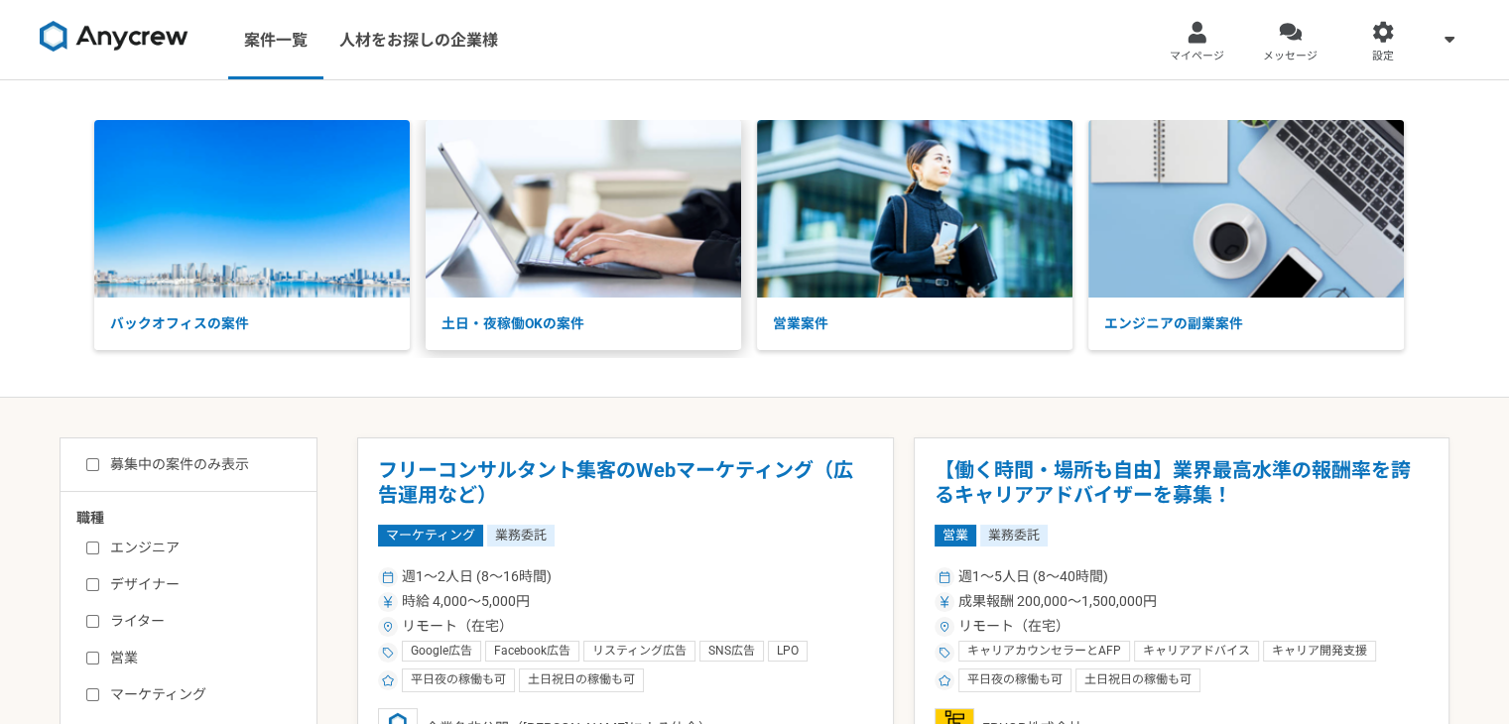
scroll to position [38, 0]
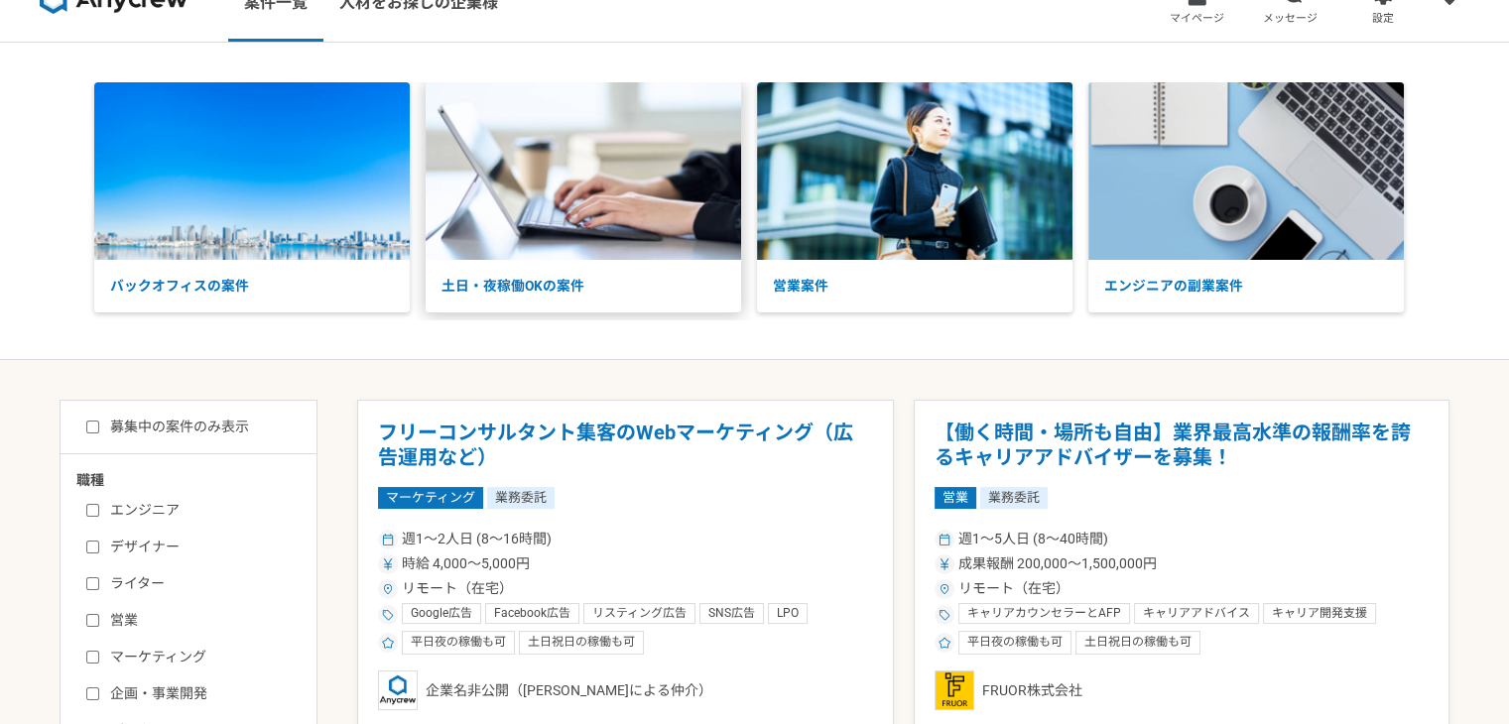
click at [508, 267] on link "土日・夜稼働OKの案件" at bounding box center [584, 197] width 316 height 231
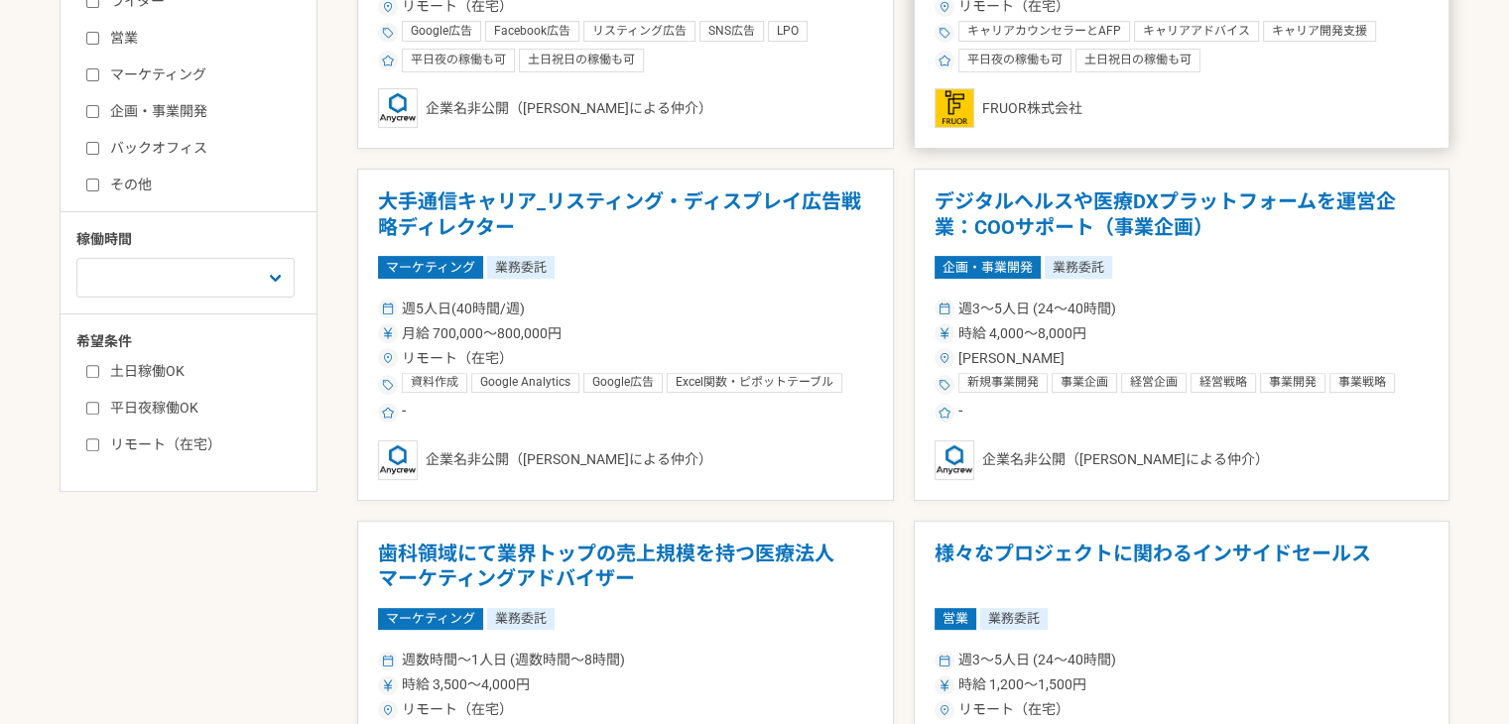
scroll to position [476, 0]
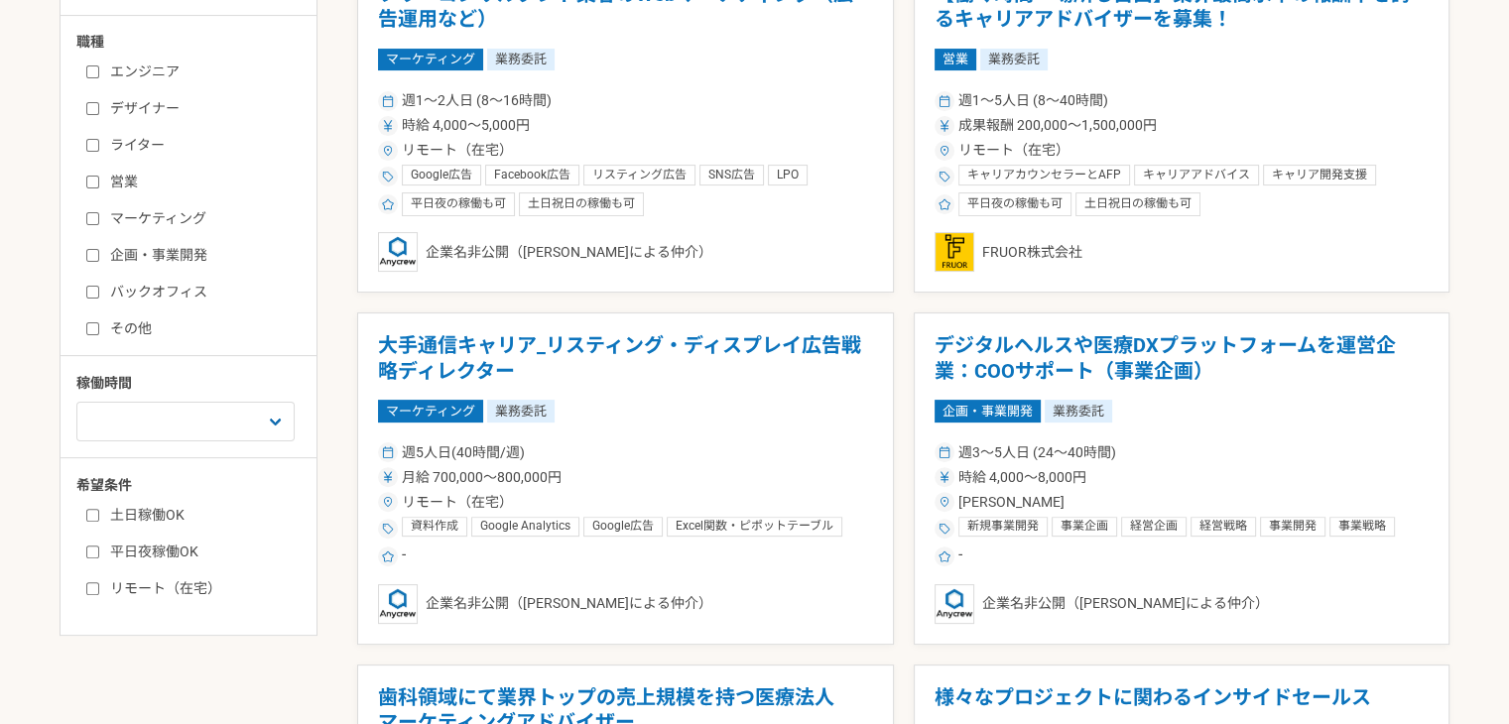
click at [97, 180] on input "営業" at bounding box center [92, 182] width 13 height 13
checkbox input "true"
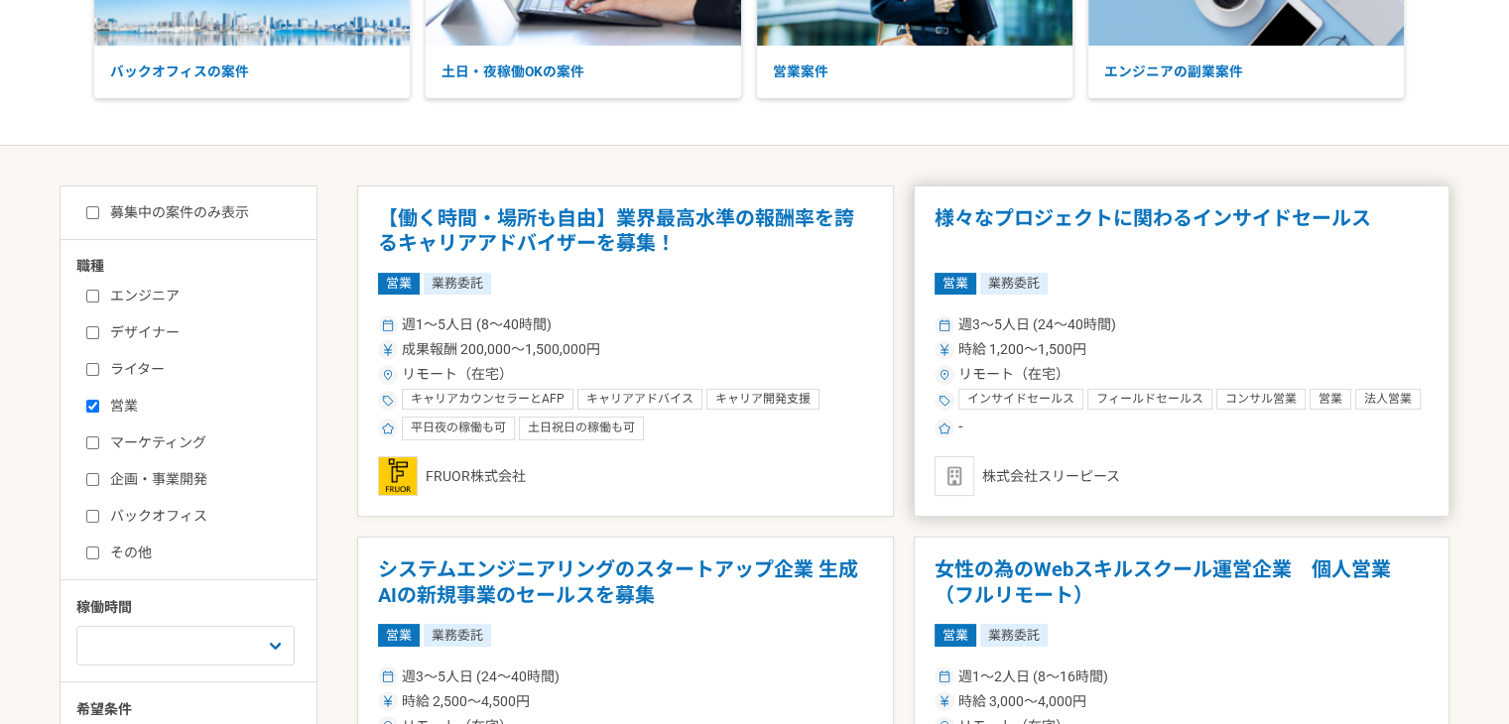
scroll to position [318, 0]
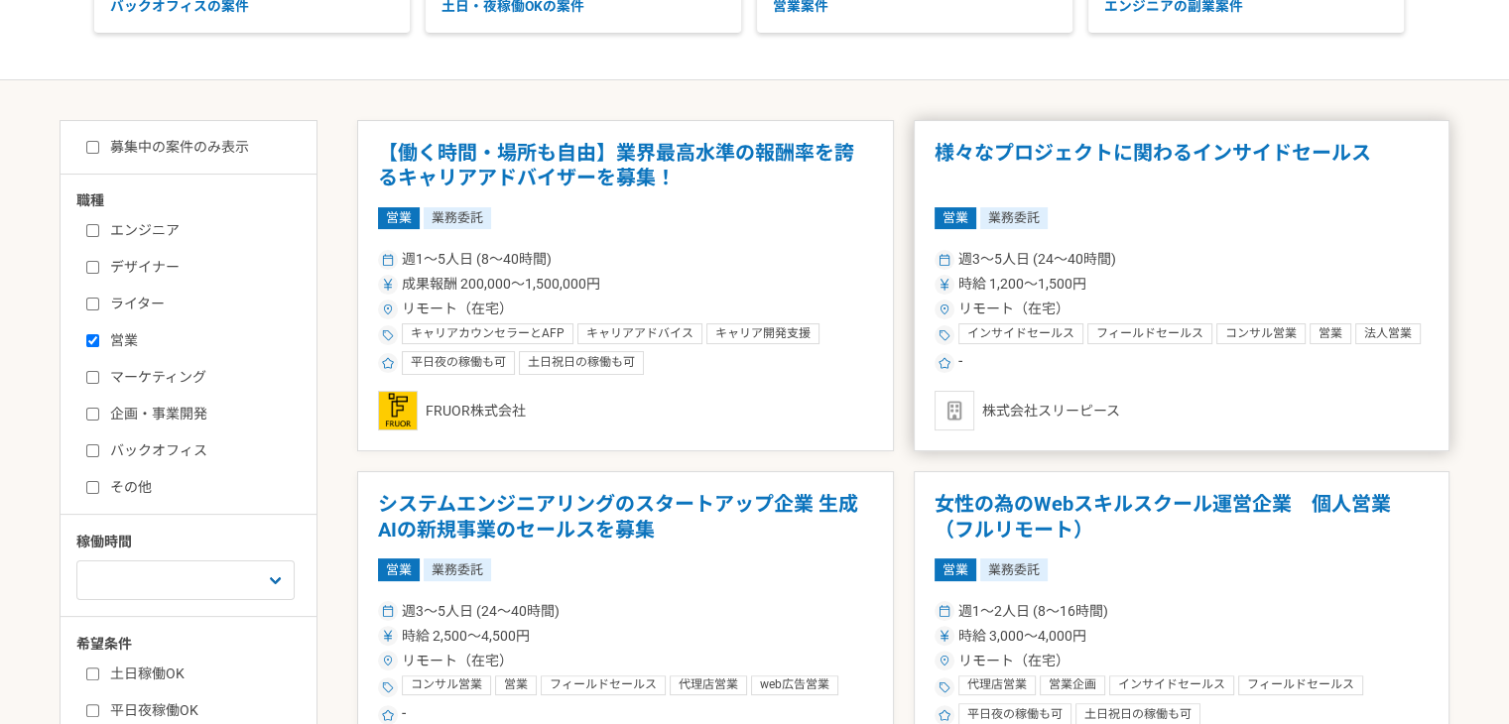
click at [1219, 148] on h1 "様々なプロジェクトに関わるインサイドセールス" at bounding box center [1182, 166] width 495 height 51
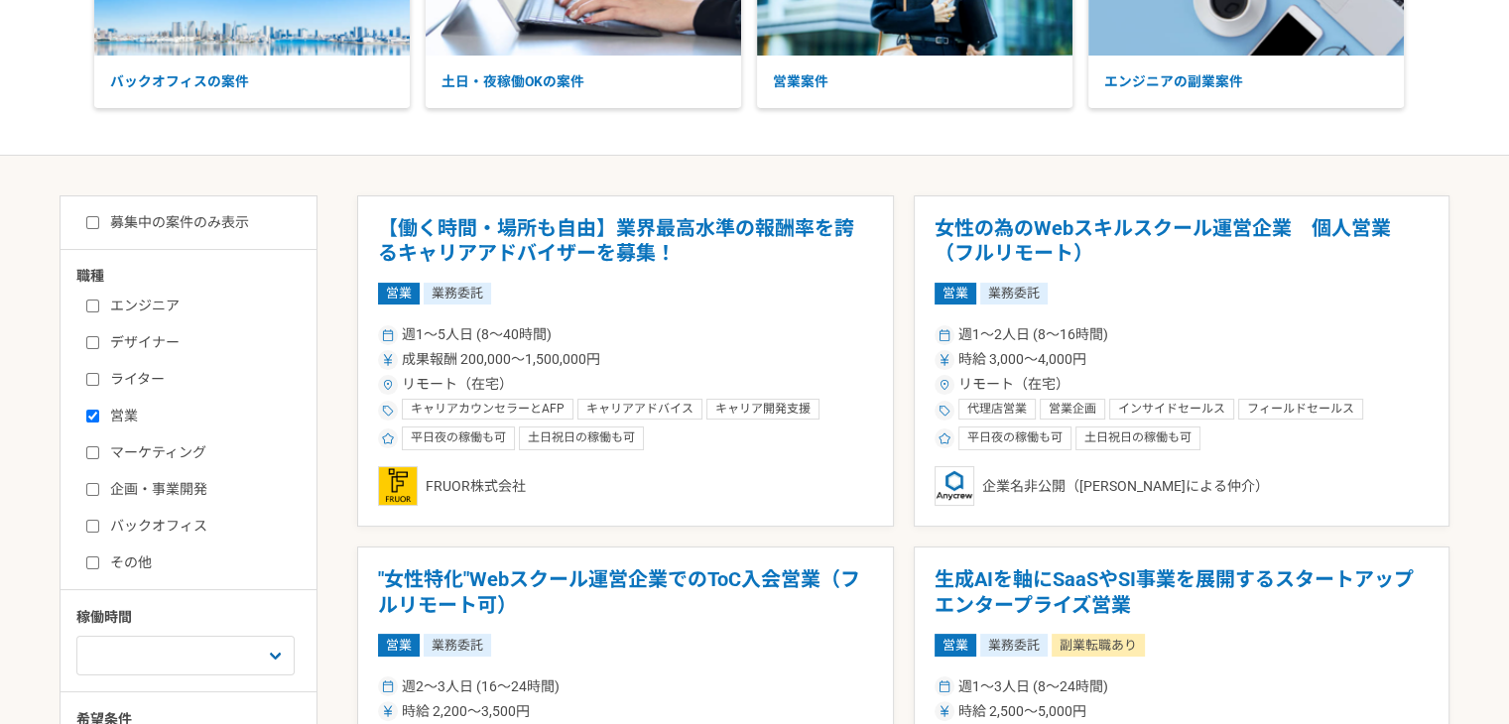
scroll to position [397, 0]
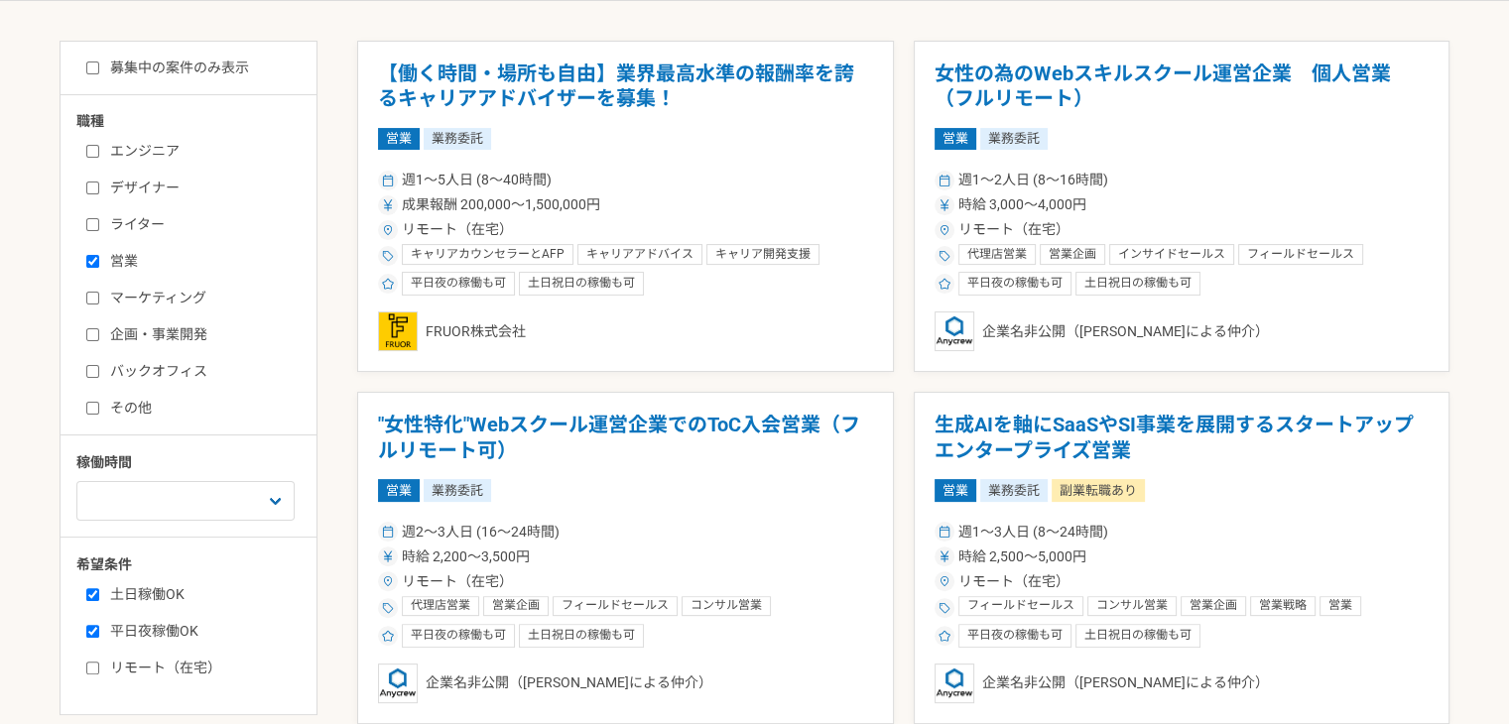
click at [90, 70] on input "募集中の案件のみ表示" at bounding box center [92, 68] width 13 height 13
checkbox input "true"
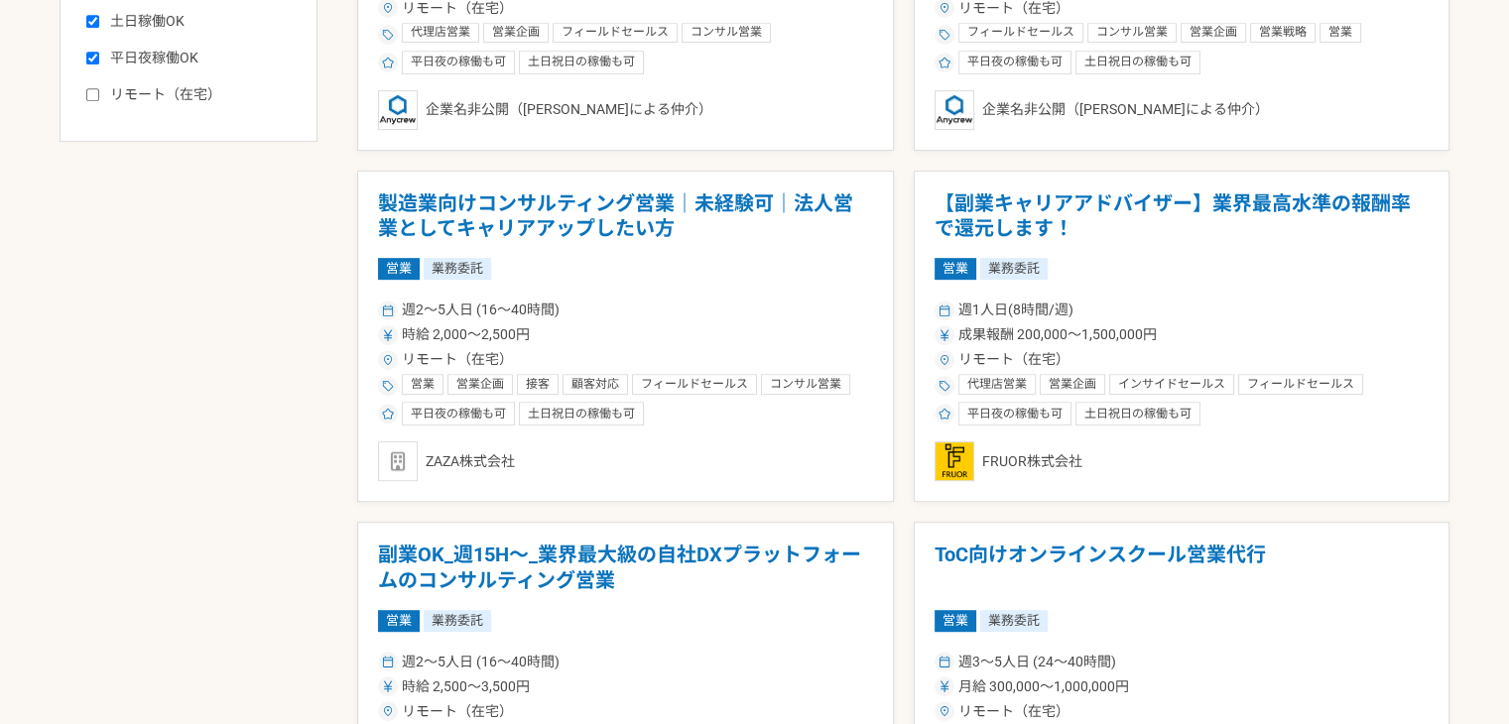
scroll to position [953, 0]
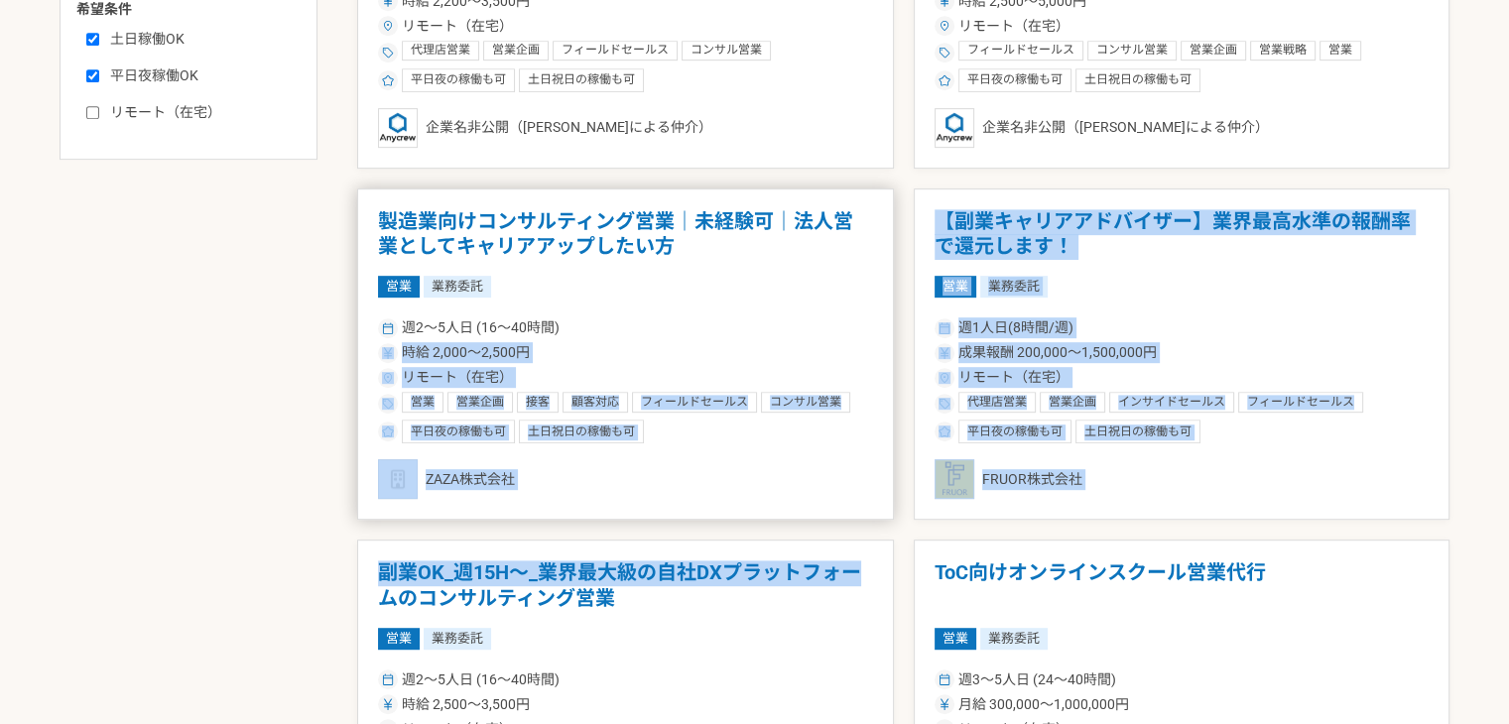
drag, startPoint x: 321, startPoint y: 600, endPoint x: 618, endPoint y: 315, distance: 412.6
click at [618, 315] on div "募集中の案件のみ表示 職種 エンジニア デザイナー ライター 営業 マーケティング 企画・事業開発 バックオフィス その他 稼働時間 週1人日（8時間）以下 …" at bounding box center [755, 414] width 1390 height 1859
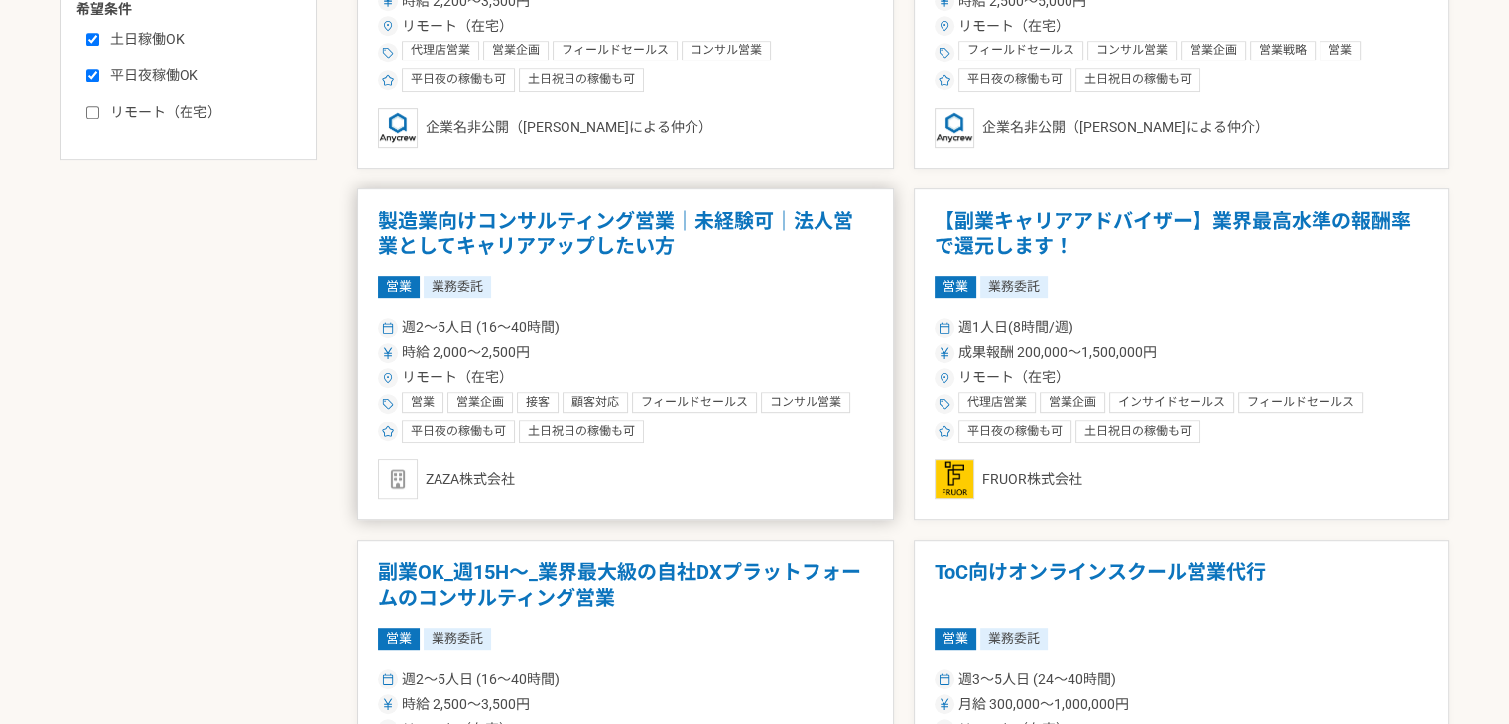
click at [645, 246] on h1 "製造業向けコンサルティング営業｜未経験可｜法人営業としてキャリアアップしたい方" at bounding box center [625, 234] width 495 height 51
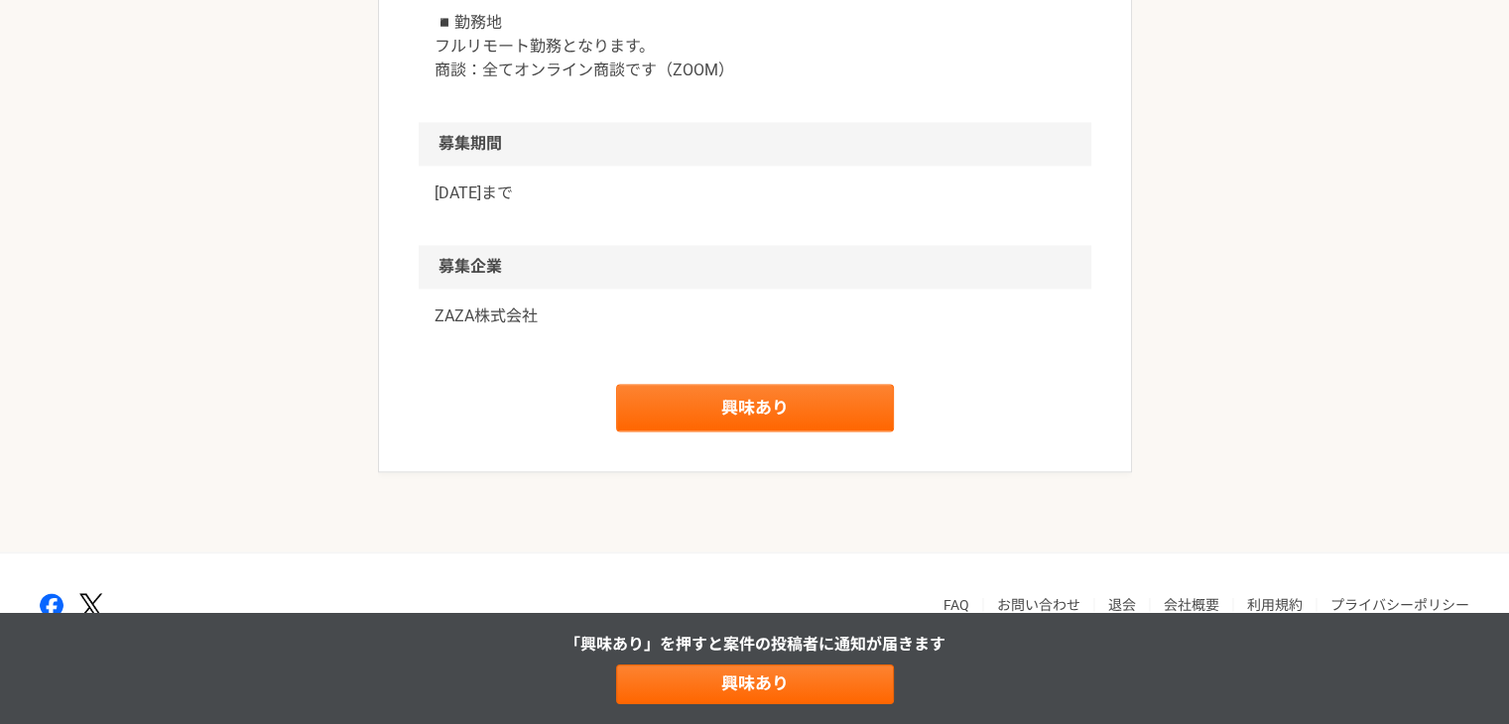
scroll to position [3056, 0]
